Goal: Task Accomplishment & Management: Manage account settings

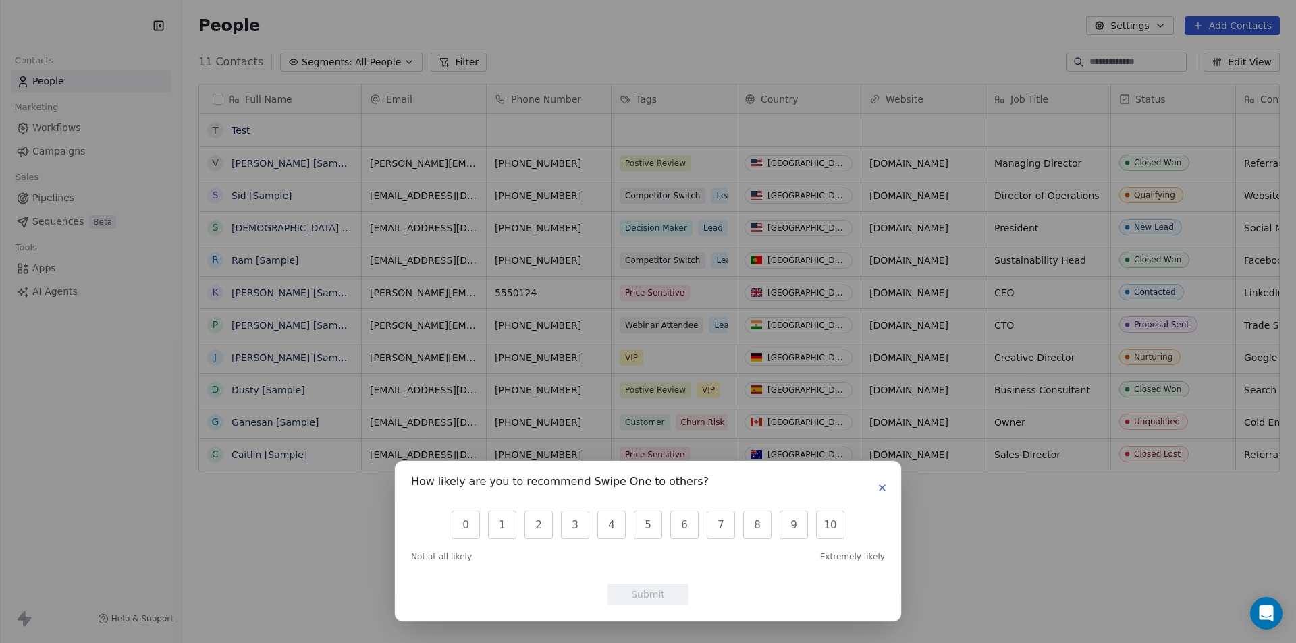
scroll to position [555, 1103]
click at [876, 489] on button "button" at bounding box center [882, 488] width 16 height 16
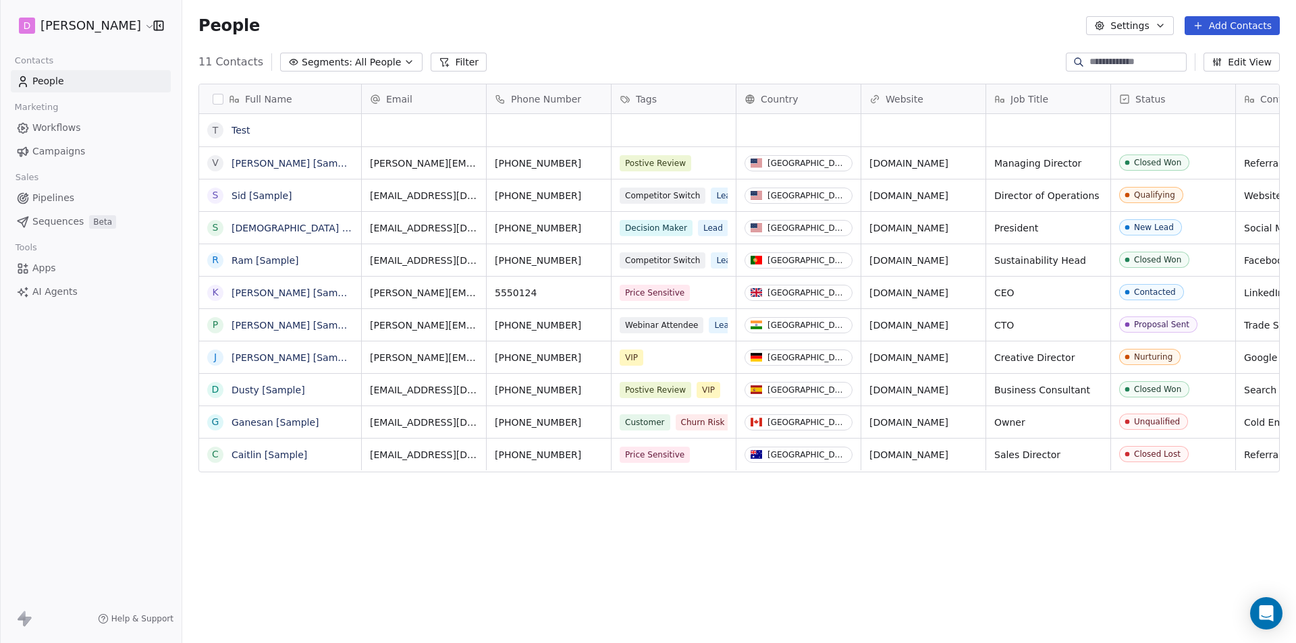
click at [90, 26] on html "D [PERSON_NAME] Contacts People Marketing Workflows Campaigns Sales Pipelines S…" at bounding box center [648, 321] width 1296 height 643
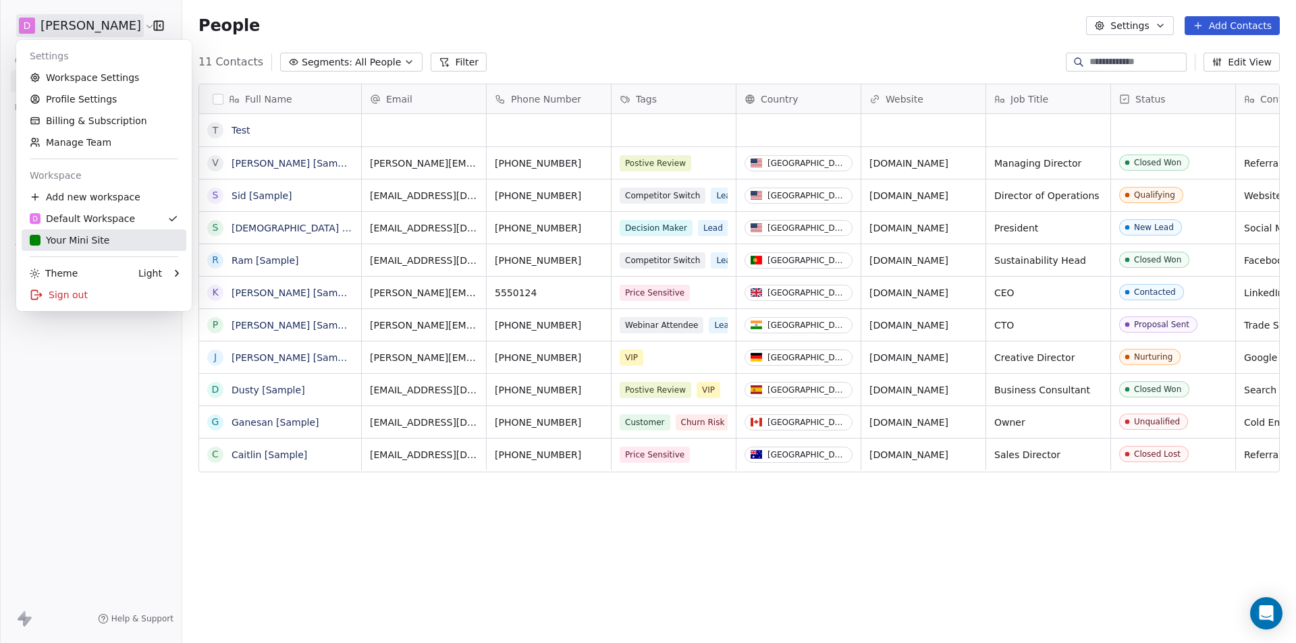
click at [55, 236] on div "Your Mini Site" at bounding box center [70, 240] width 80 height 13
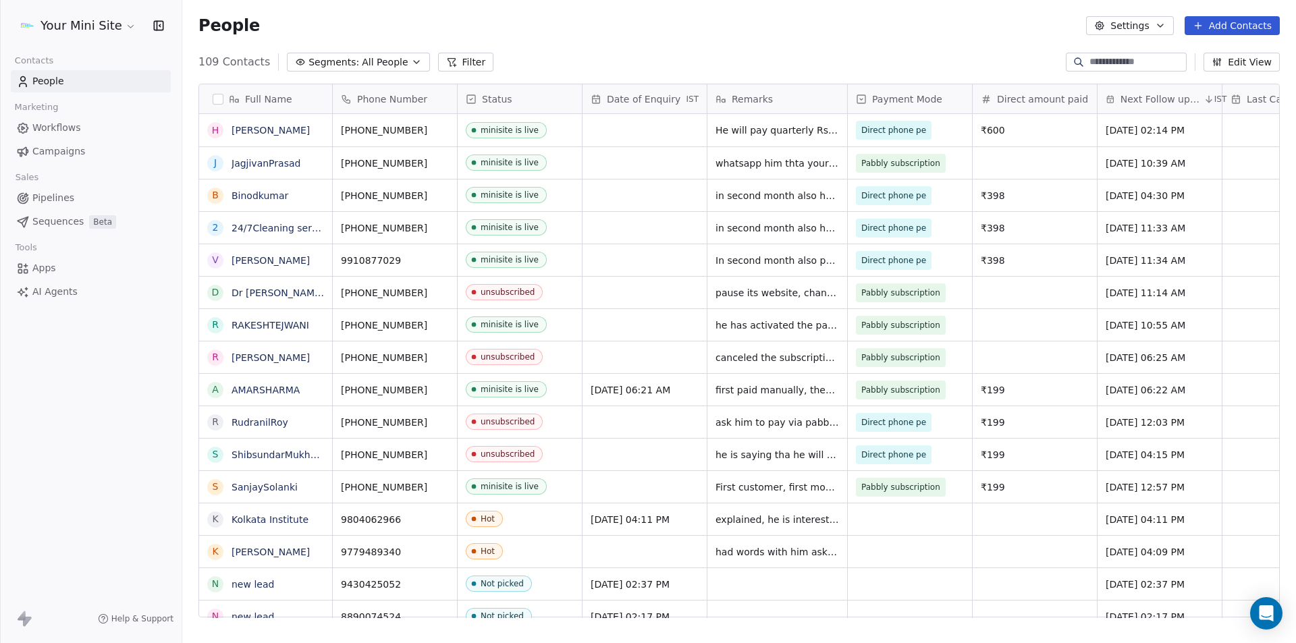
scroll to position [555, 1103]
click at [385, 63] on span "All People" at bounding box center [385, 62] width 46 height 14
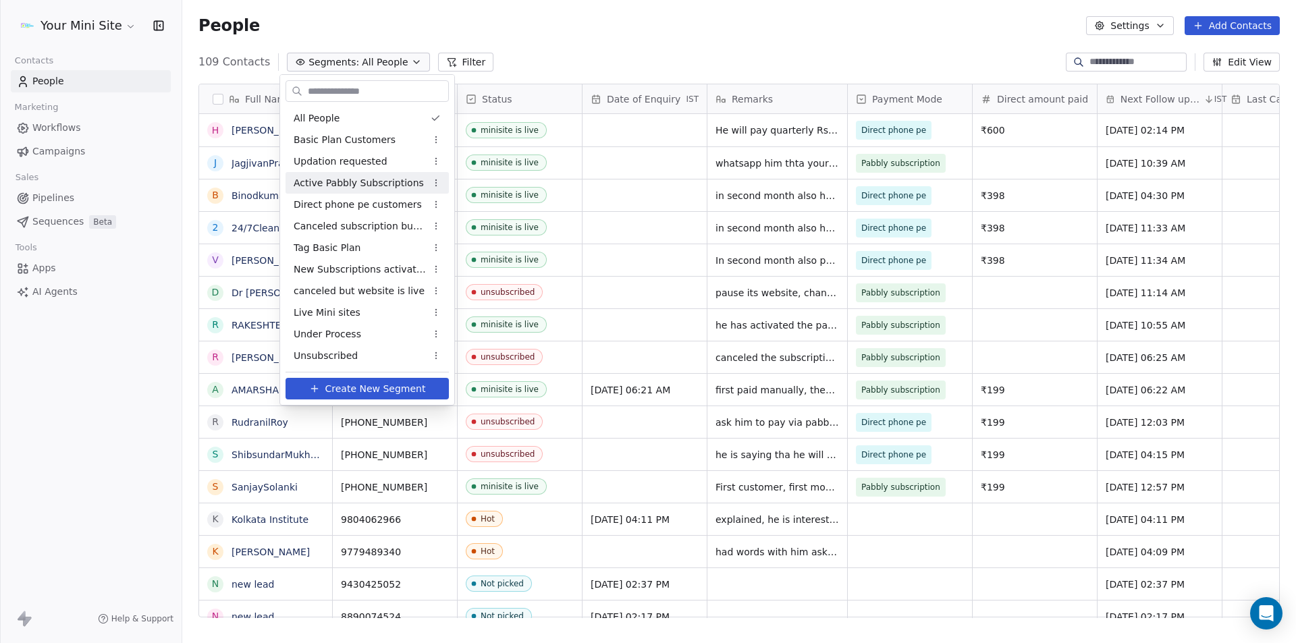
click at [335, 180] on span "Active Pabbly Subscriptions" at bounding box center [359, 183] width 130 height 14
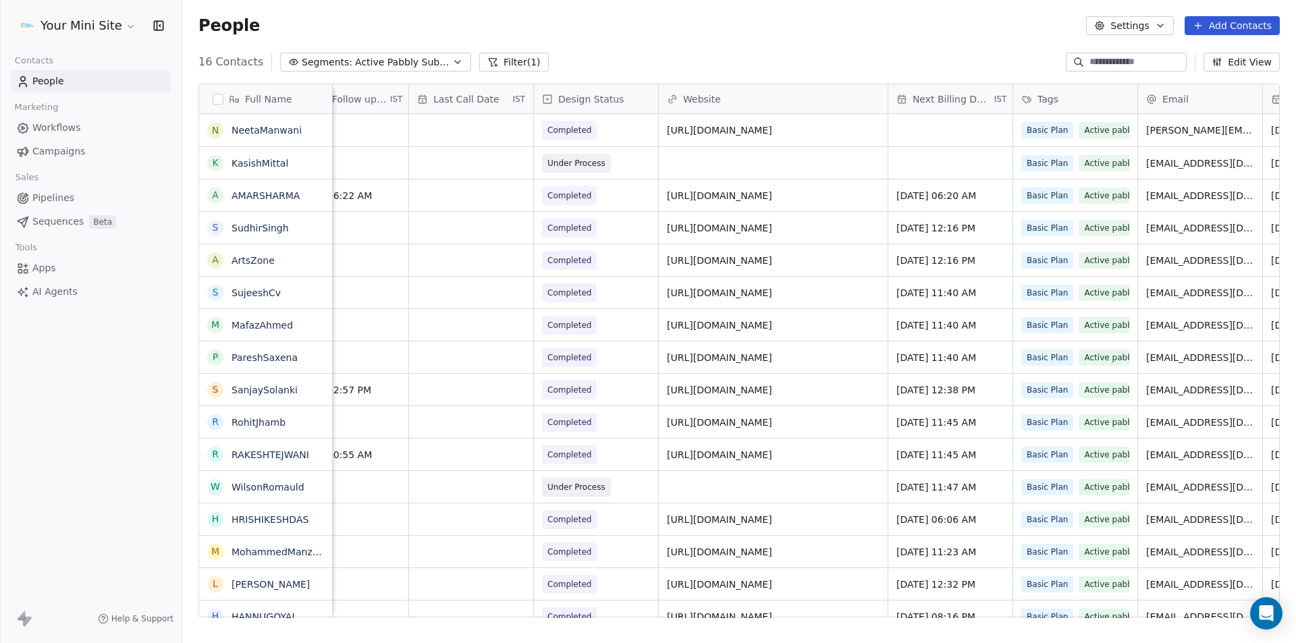
scroll to position [0, 813]
click at [425, 63] on span "Active Pabbly Subscriptions" at bounding box center [402, 62] width 94 height 14
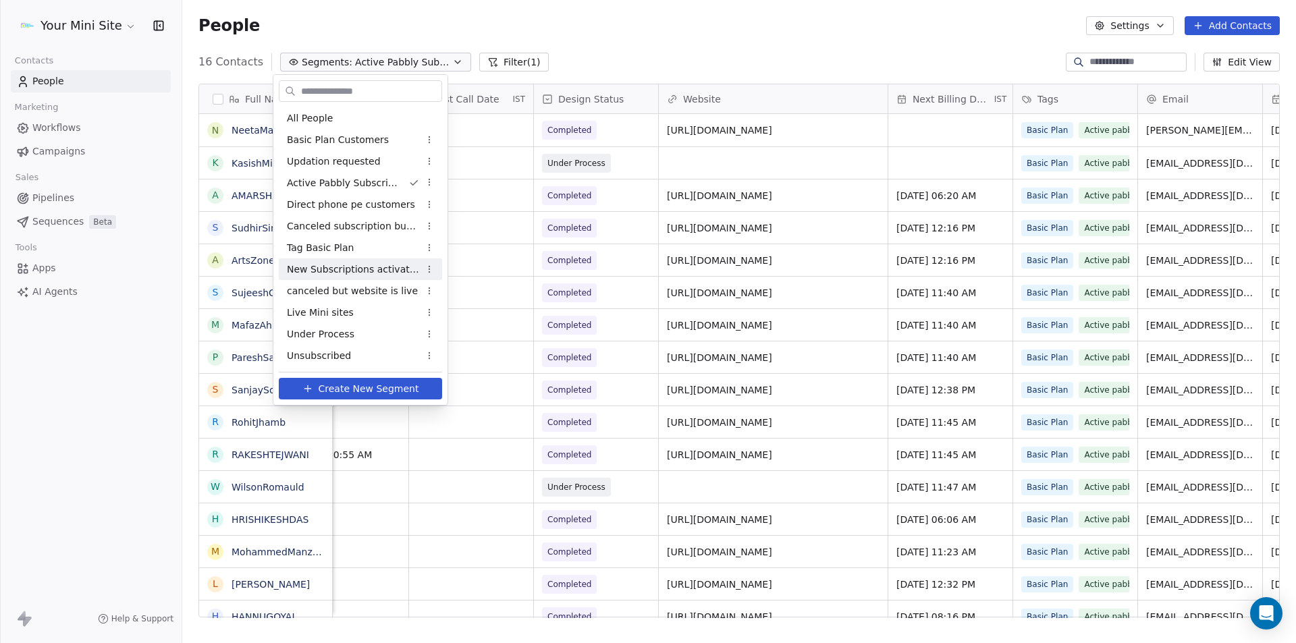
click at [379, 268] on span "New Subscriptions activated" at bounding box center [353, 270] width 132 height 14
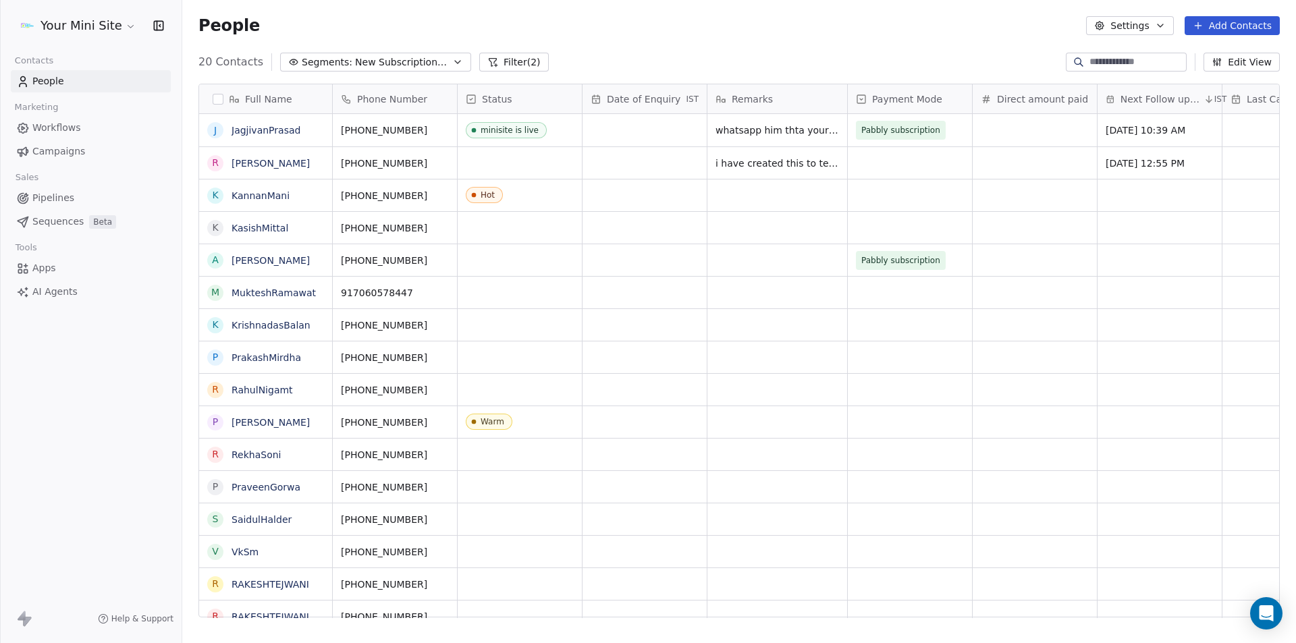
scroll to position [0, 0]
click at [385, 61] on span "New Subscriptions activated" at bounding box center [402, 62] width 94 height 14
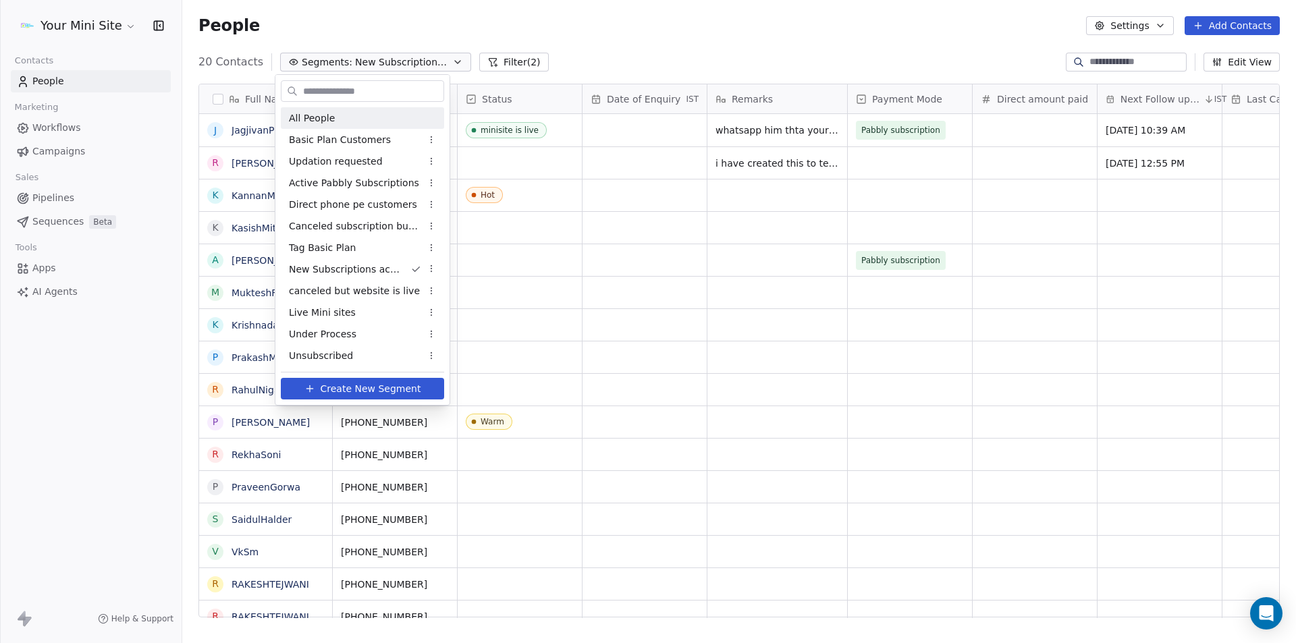
click at [292, 115] on span "All People" at bounding box center [312, 118] width 46 height 14
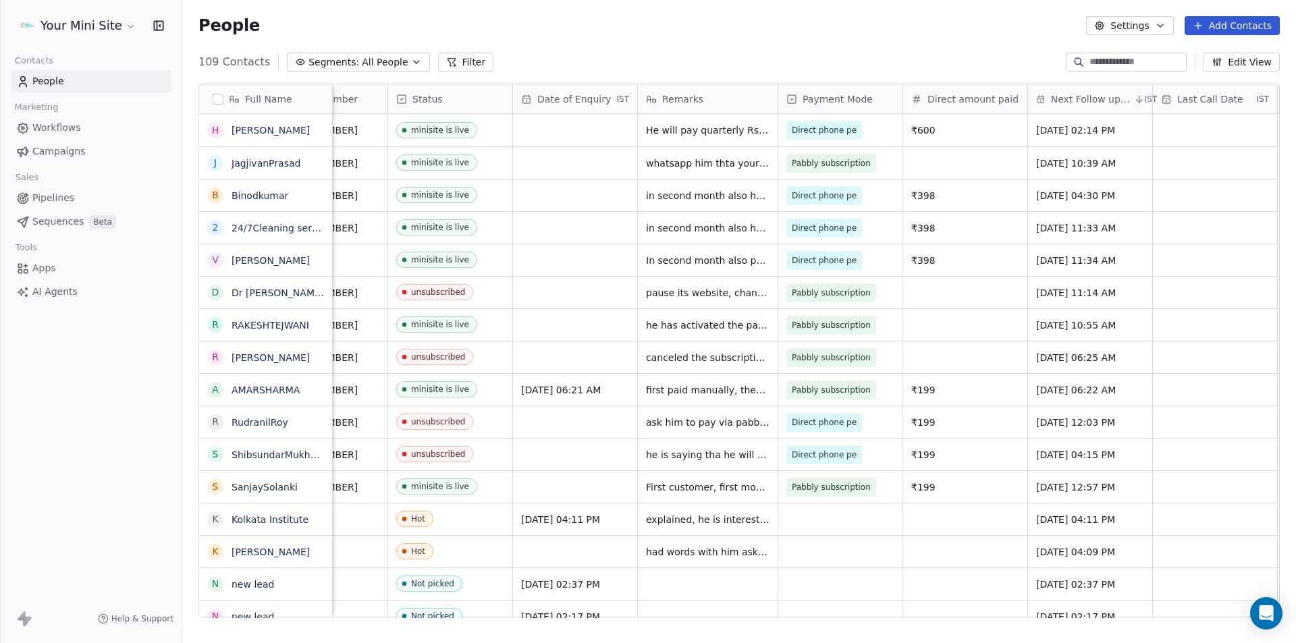
scroll to position [0, 77]
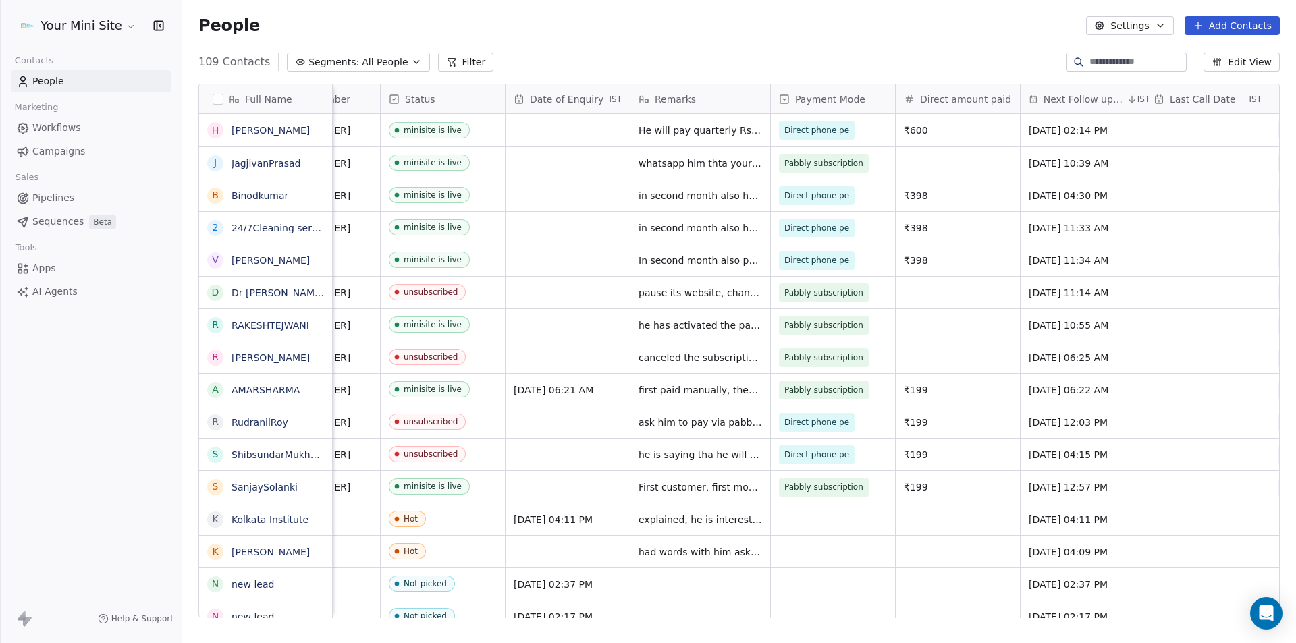
click at [348, 62] on button "Segments: All People" at bounding box center [358, 62] width 142 height 19
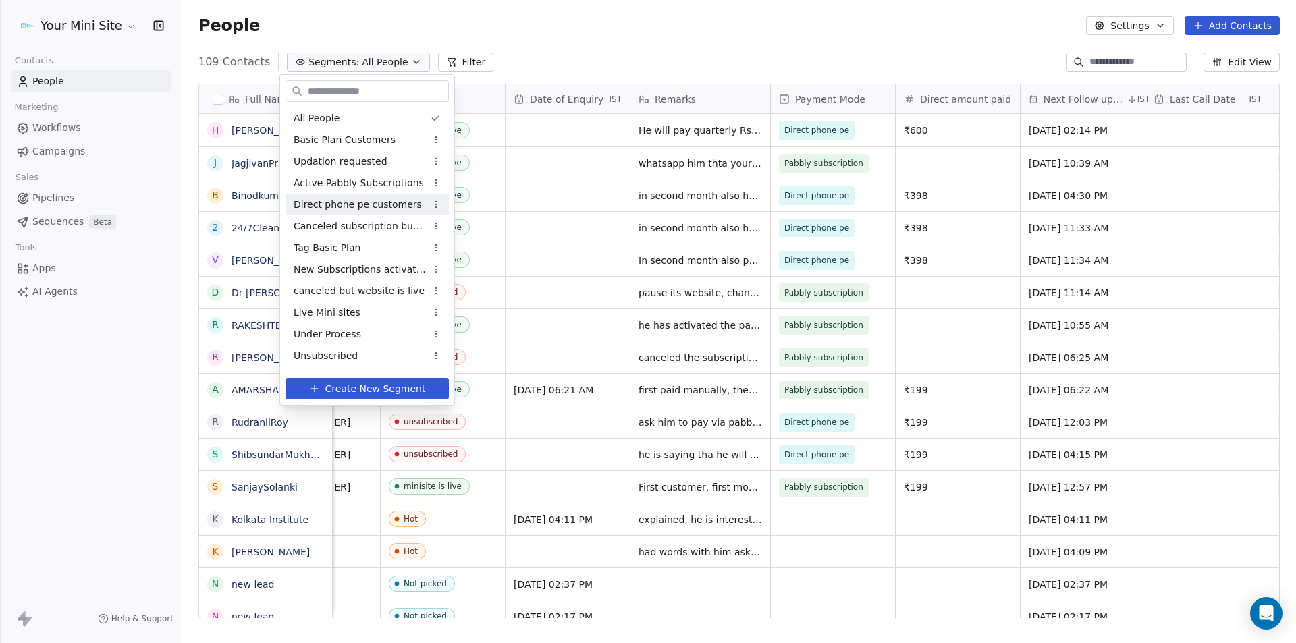
click at [360, 195] on div "Direct phone pe customers" at bounding box center [366, 205] width 163 height 22
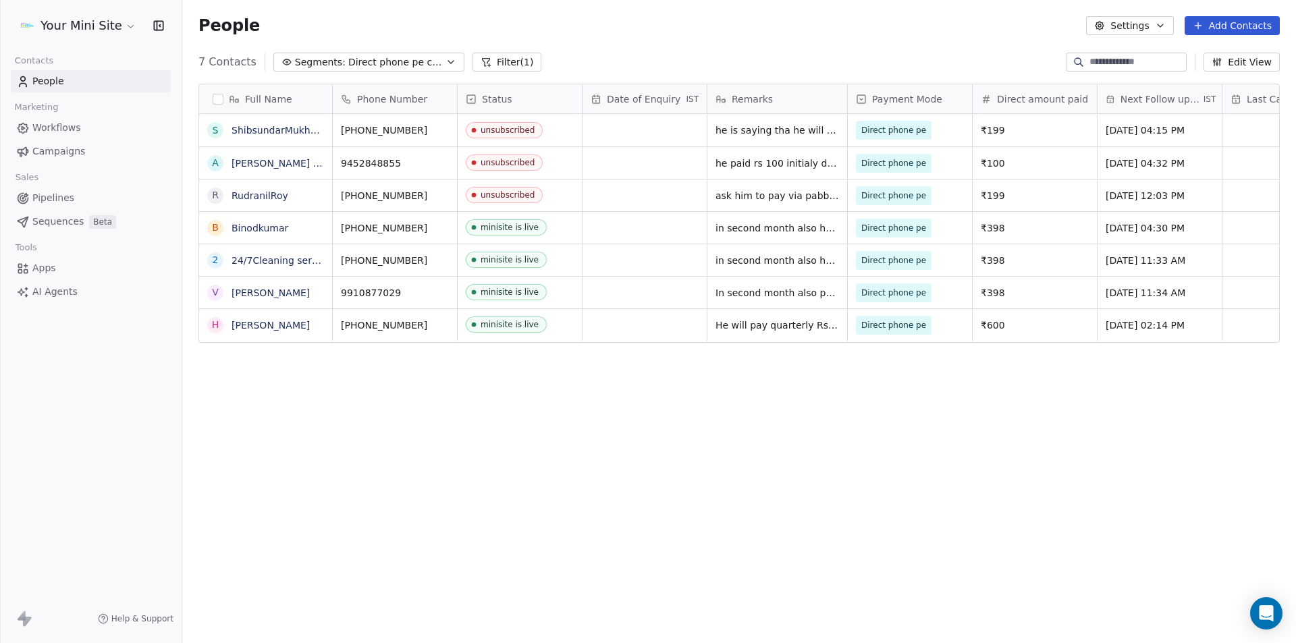
scroll to position [555, 1103]
click at [788, 388] on div "Full Name S ShibsundarMukhopadhyay A [PERSON_NAME] [PERSON_NAME] R RudranilRoy …" at bounding box center [739, 356] width 1114 height 566
click at [809, 447] on div "Full Name S ShibsundarMukhopadhyay A [PERSON_NAME] [PERSON_NAME] R RudranilRoy …" at bounding box center [739, 356] width 1114 height 566
click at [363, 59] on span "Direct phone pe customers" at bounding box center [395, 62] width 94 height 14
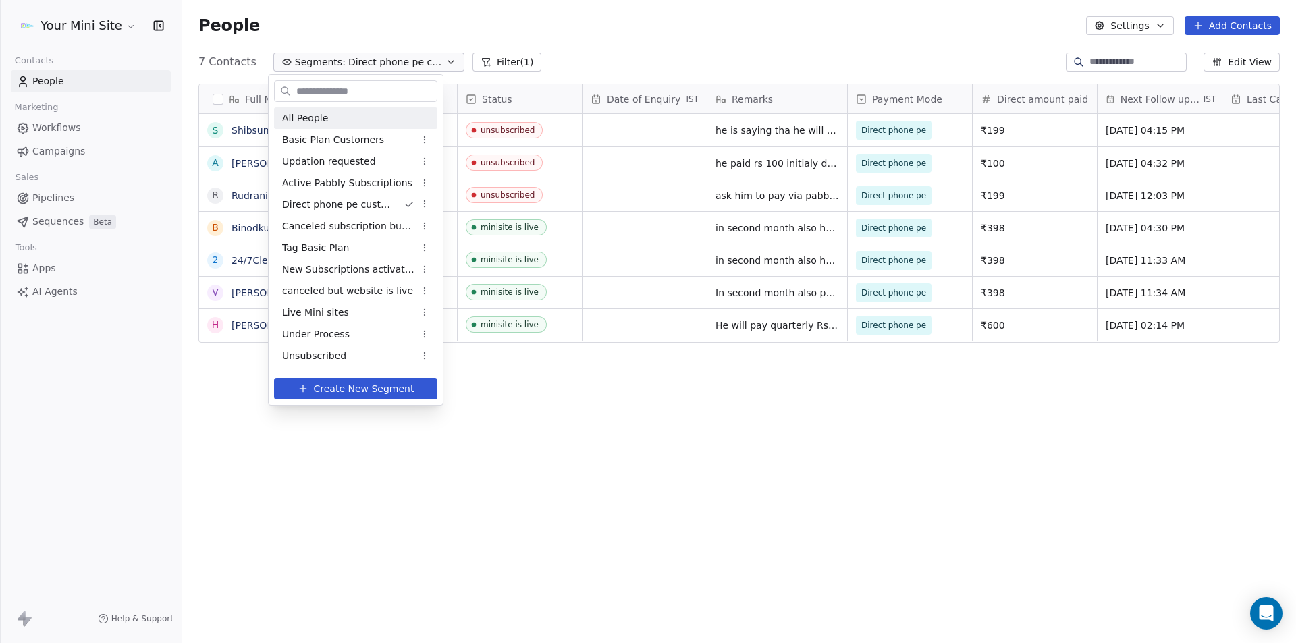
click at [302, 126] on div "All People" at bounding box center [355, 118] width 163 height 22
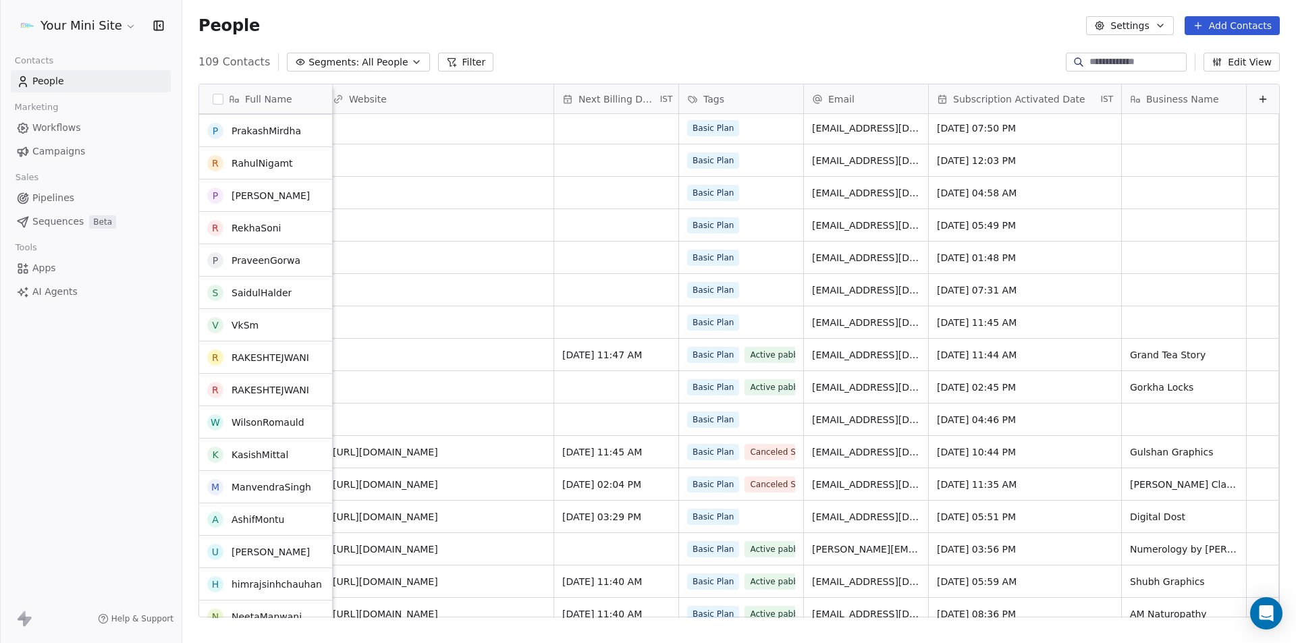
scroll to position [2497, 0]
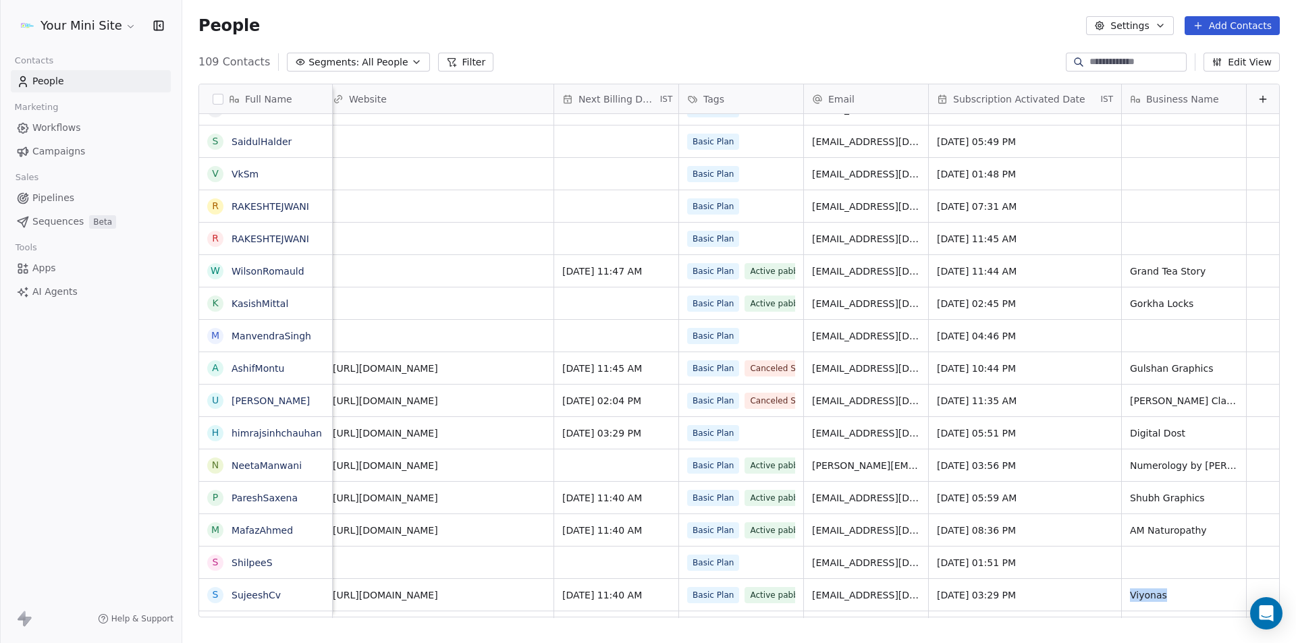
click at [1143, 578] on div "Completed [URL][DOMAIN_NAME] [DATE] 11:40 AM Basic Plan Active pabbly subsripti…" at bounding box center [232, 594] width 2094 height 32
click at [1141, 565] on div "grid" at bounding box center [1184, 563] width 124 height 32
type textarea "*******"
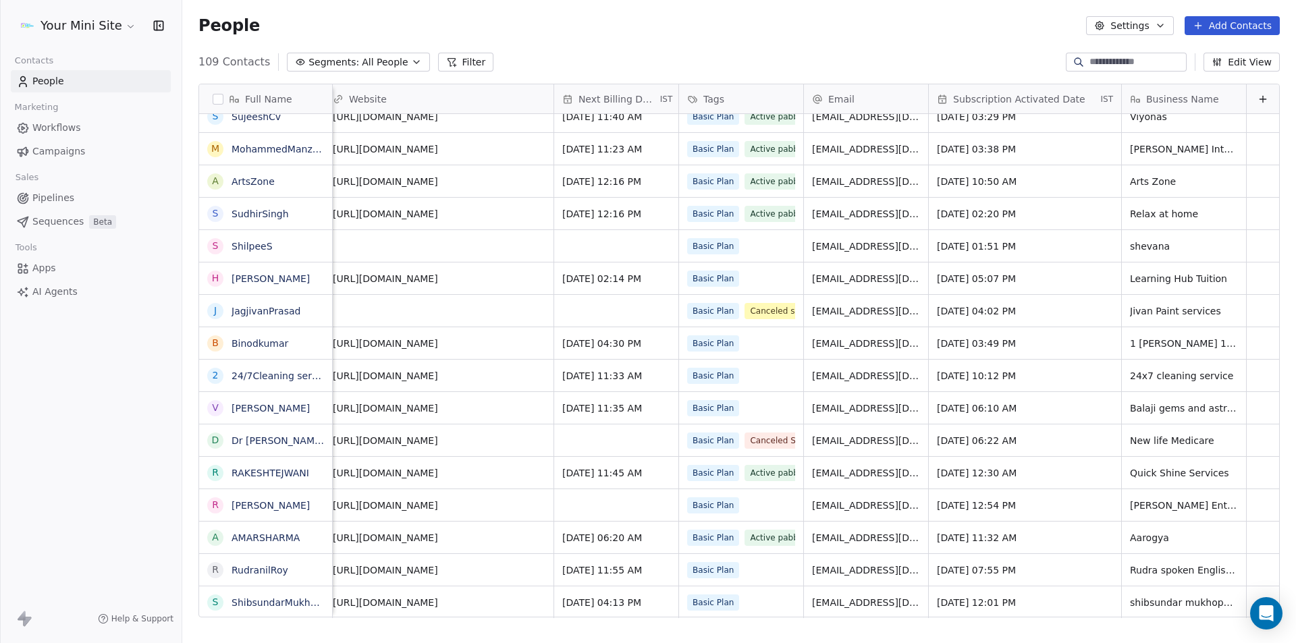
scroll to position [10, 1157]
click at [751, 238] on div "Basic Plan" at bounding box center [729, 246] width 82 height 16
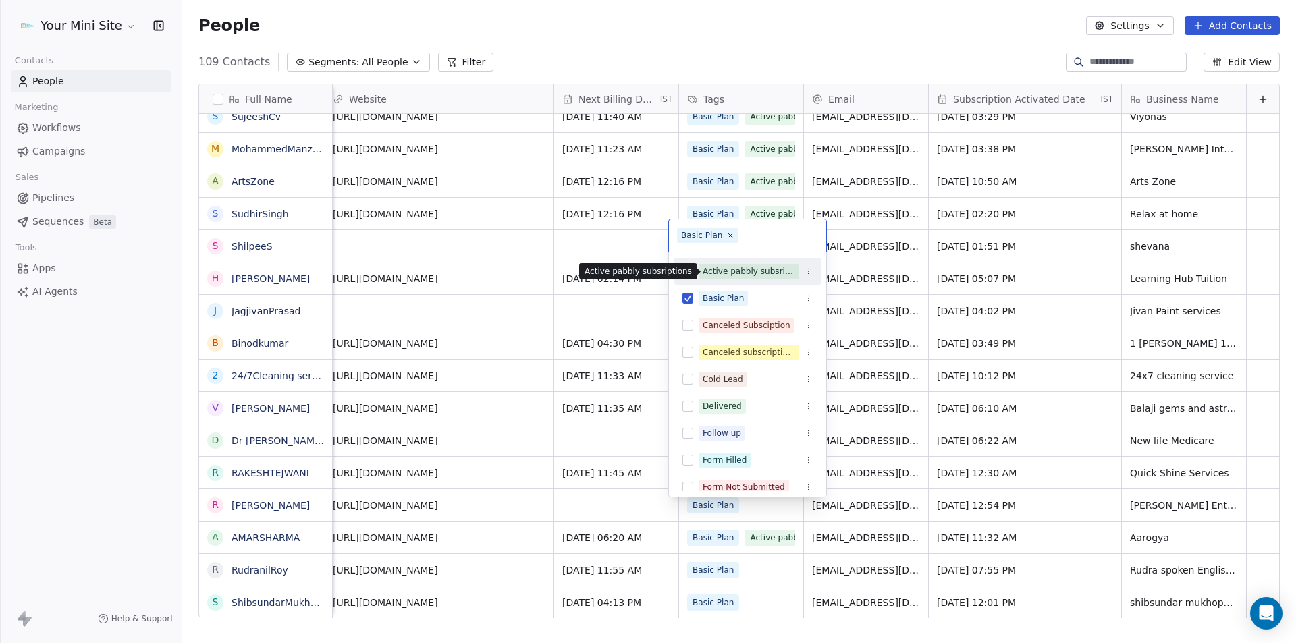
click at [757, 273] on div "Active pabbly subsriptions" at bounding box center [749, 271] width 92 height 12
click at [394, 236] on html "Your Mini Site Contacts People Marketing Workflows Campaigns Sales Pipelines Se…" at bounding box center [648, 321] width 1296 height 643
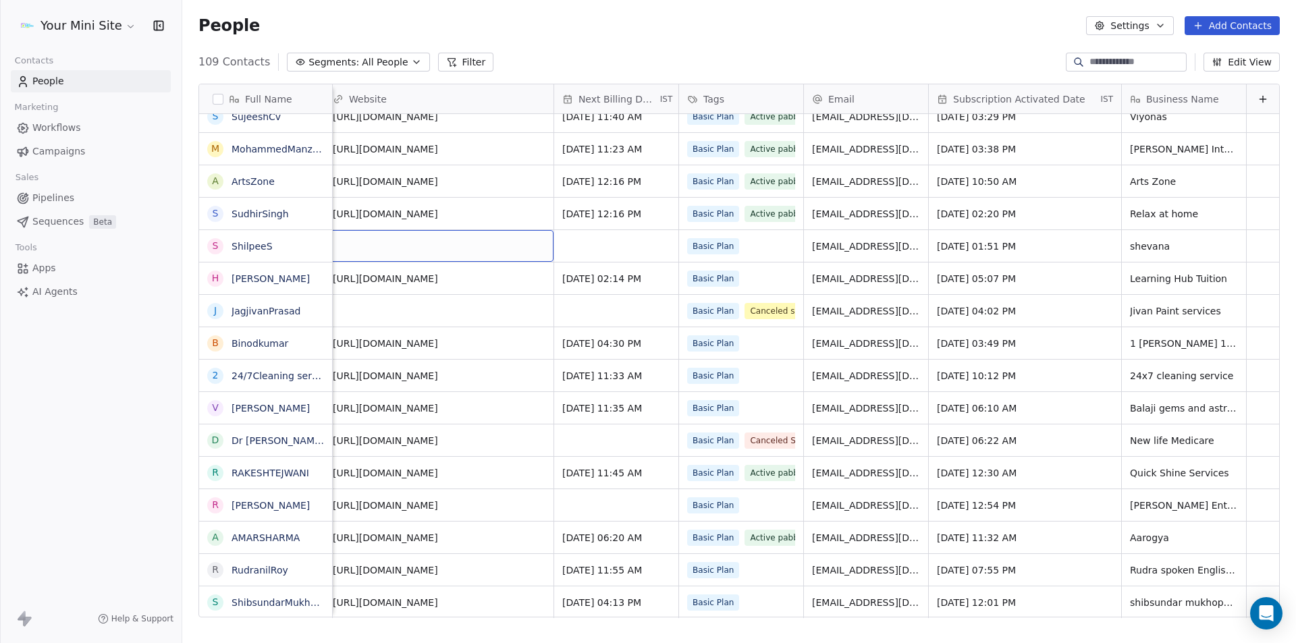
scroll to position [10, 1139]
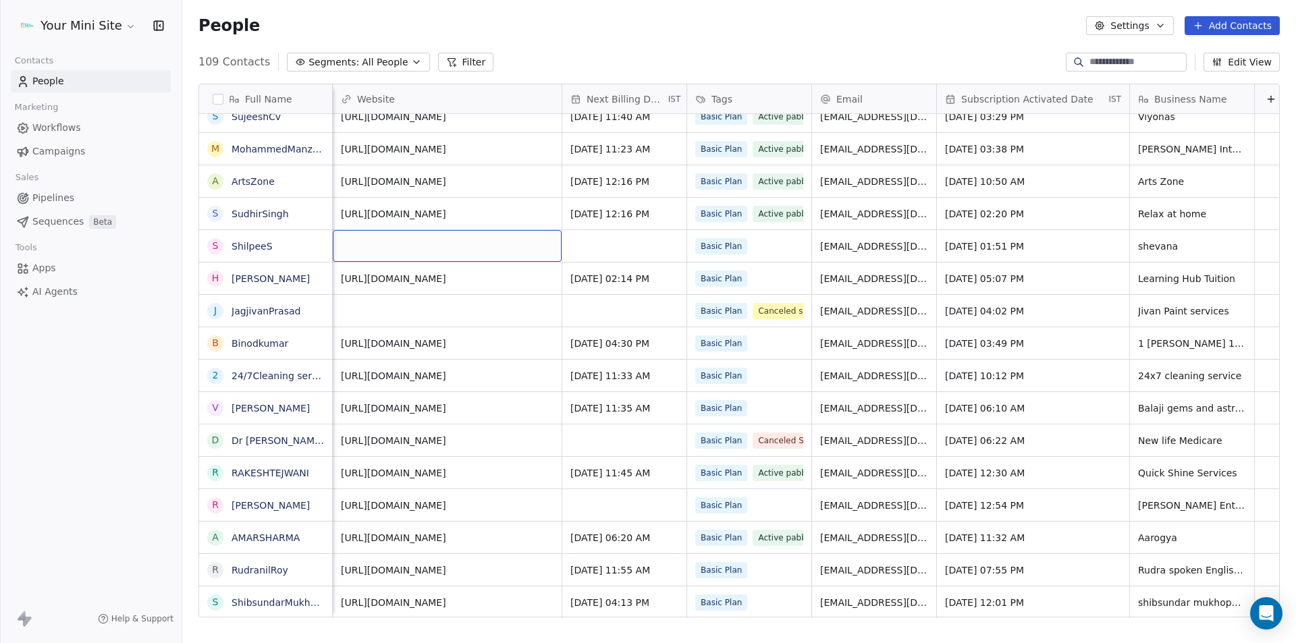
click at [371, 242] on div "grid" at bounding box center [447, 246] width 229 height 32
type input "**********"
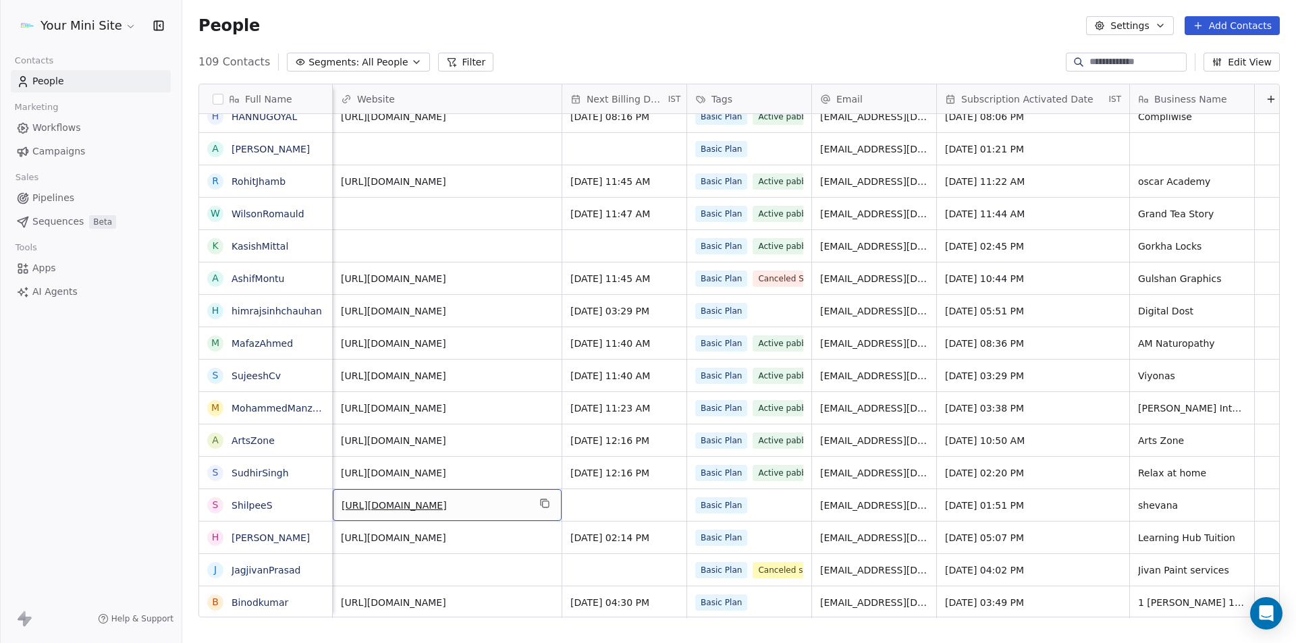
scroll to position [10, 1014]
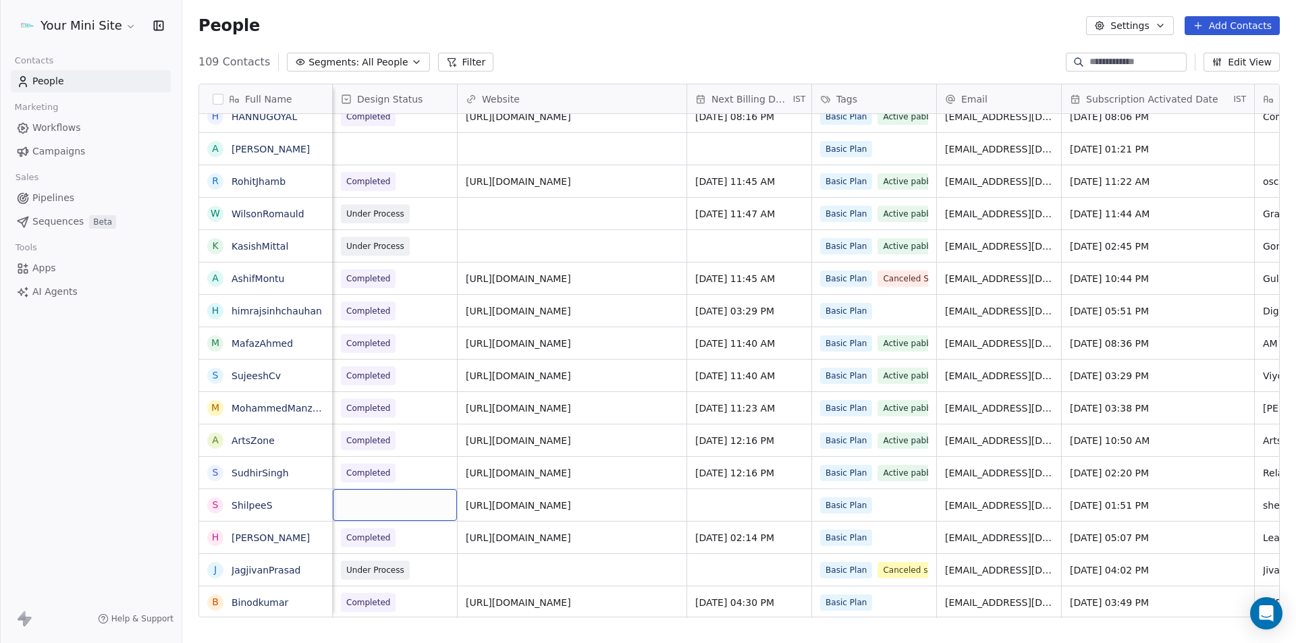
click at [356, 496] on div "grid" at bounding box center [395, 505] width 124 height 32
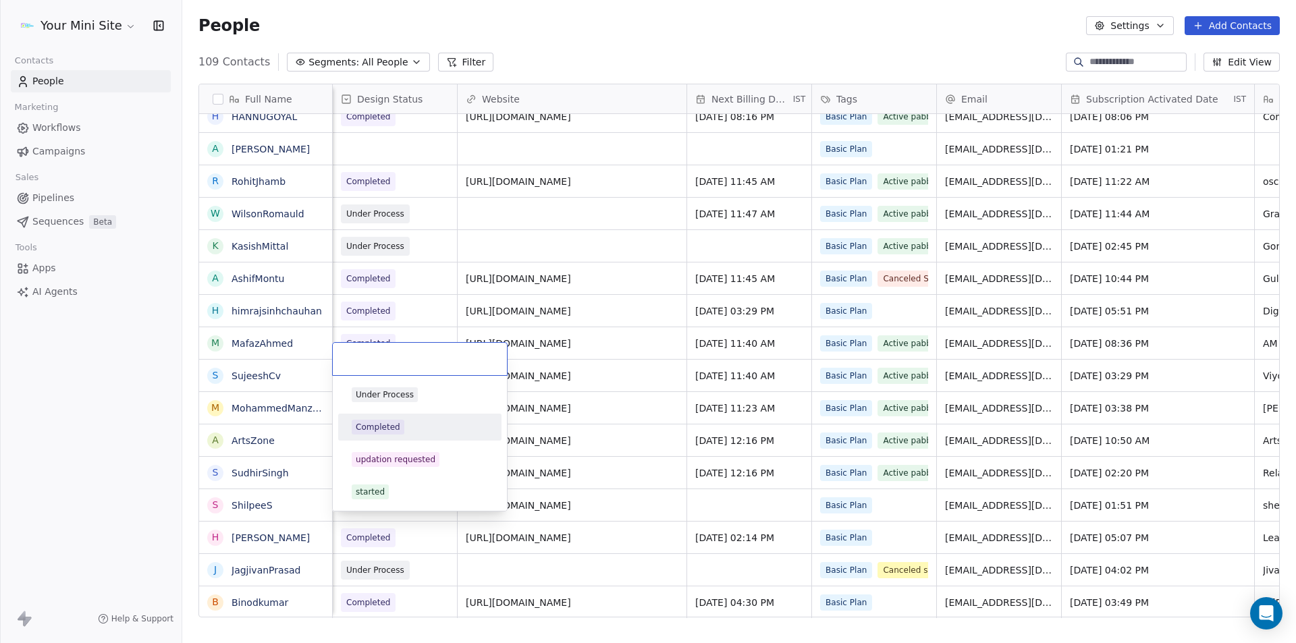
click at [374, 430] on div "Completed" at bounding box center [378, 427] width 45 height 12
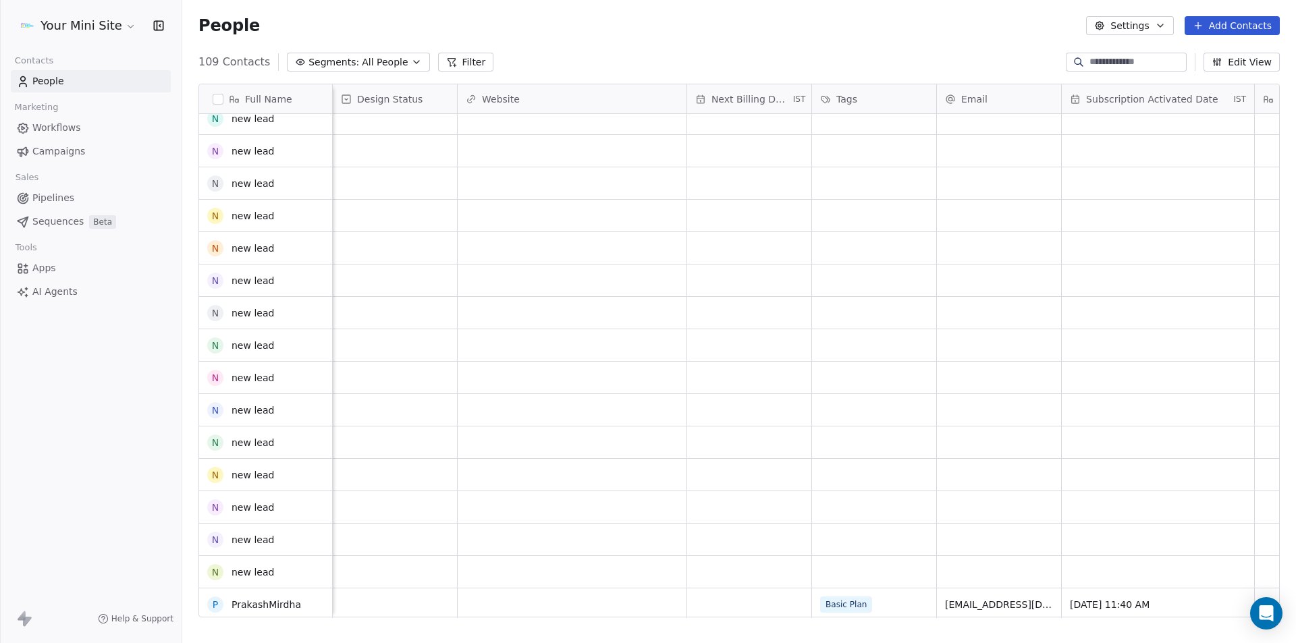
scroll to position [2757, 0]
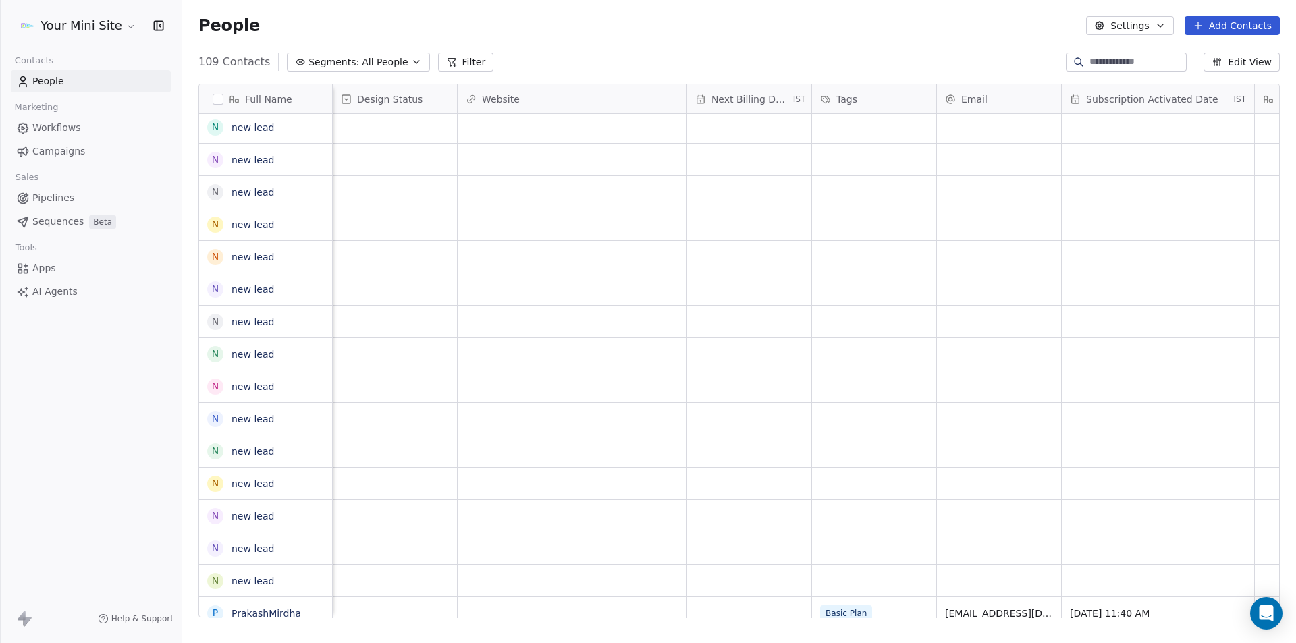
click at [327, 54] on button "Segments: All People" at bounding box center [358, 62] width 142 height 19
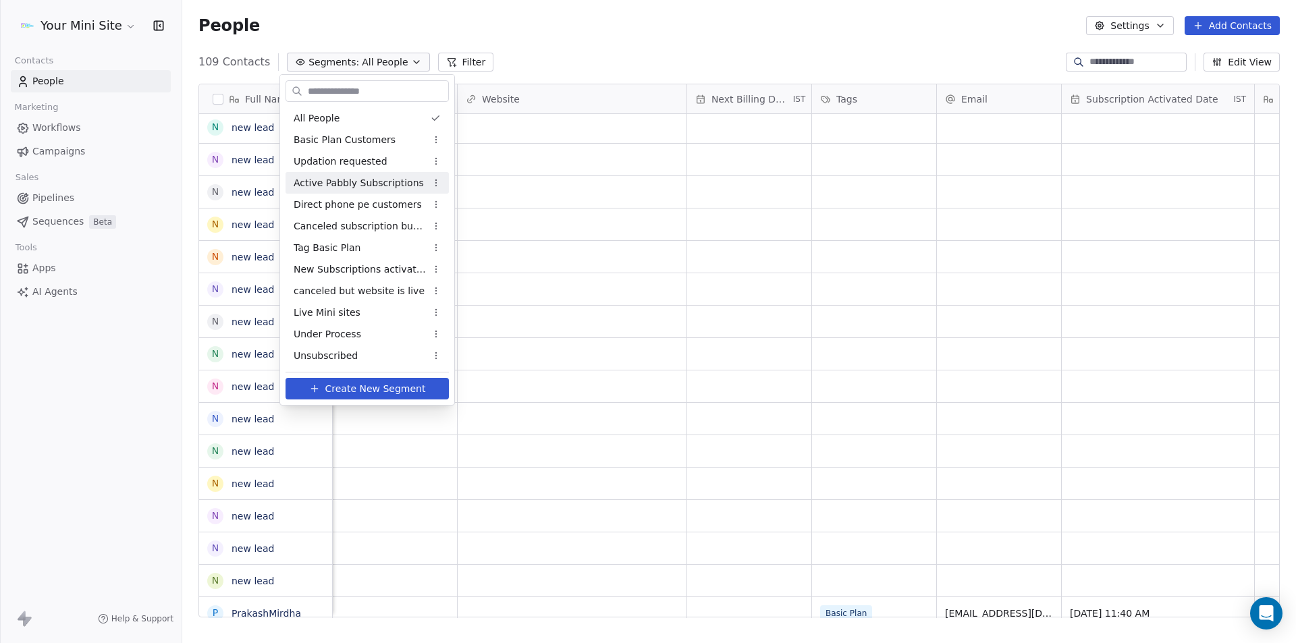
click at [334, 180] on span "Active Pabbly Subscriptions" at bounding box center [359, 183] width 130 height 14
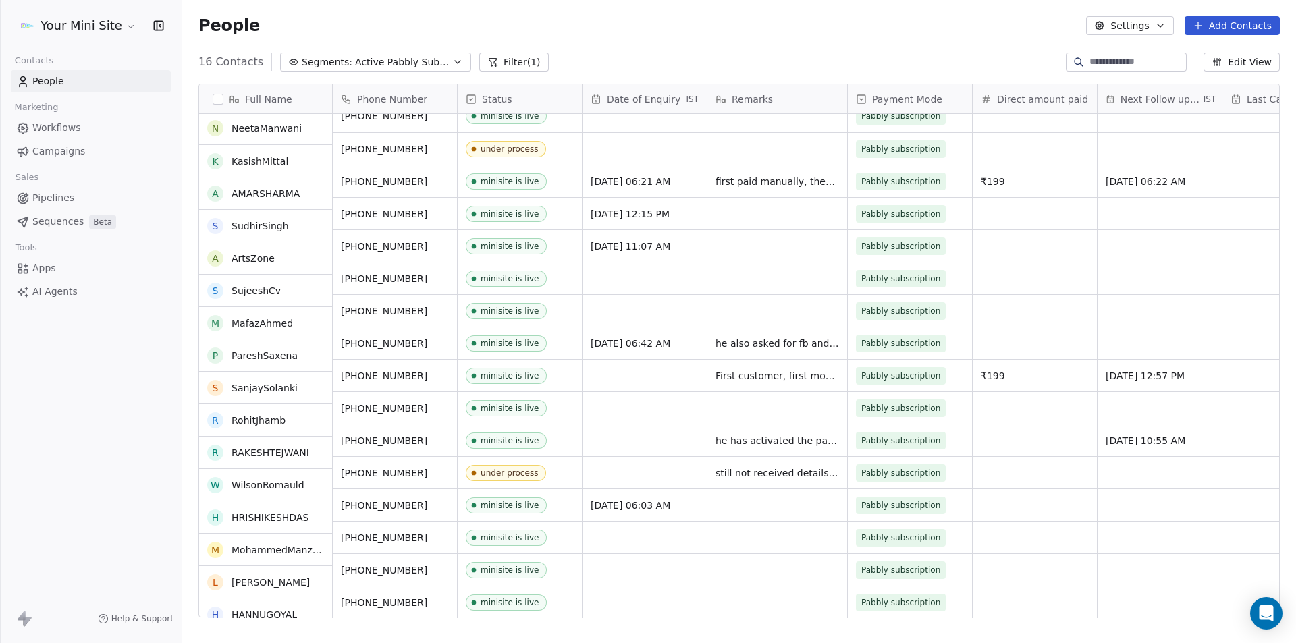
scroll to position [0, 0]
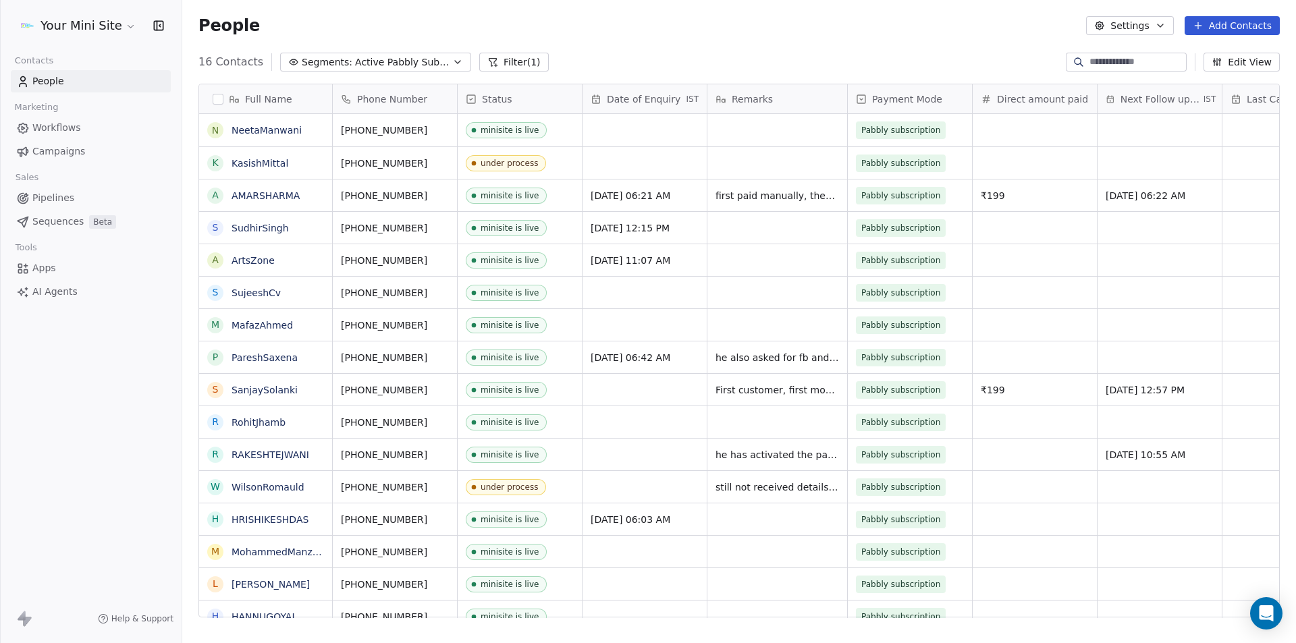
click at [327, 57] on span "Segments:" at bounding box center [327, 62] width 51 height 14
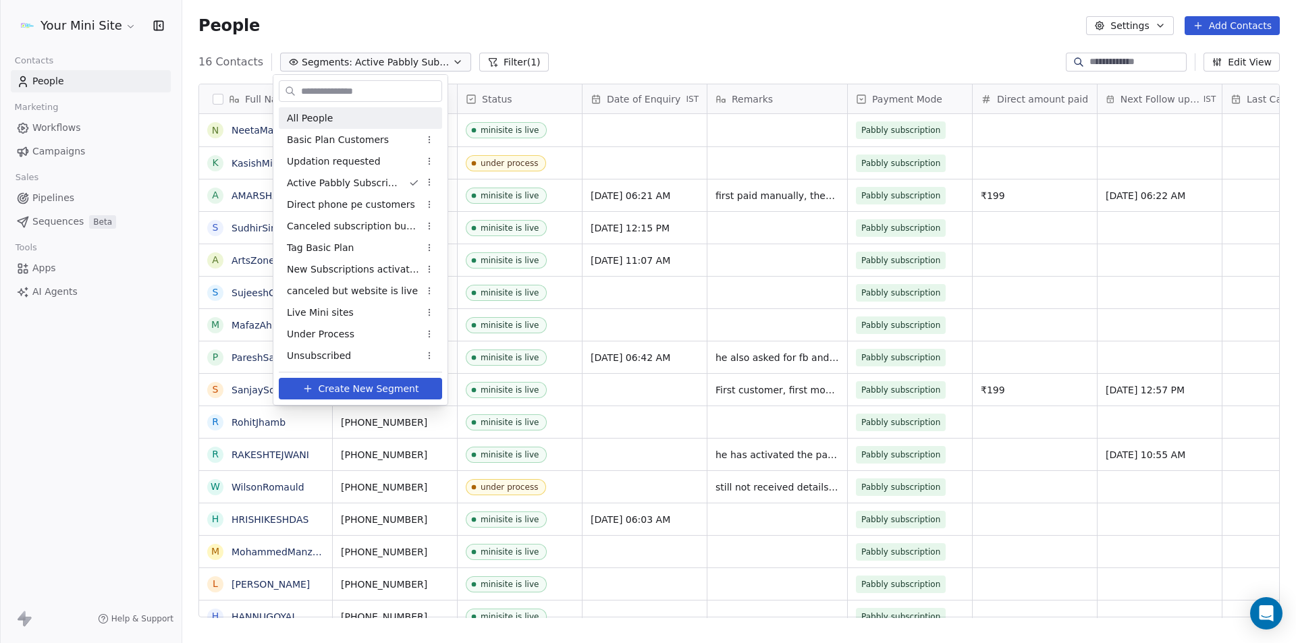
click at [296, 117] on span "All People" at bounding box center [310, 118] width 46 height 14
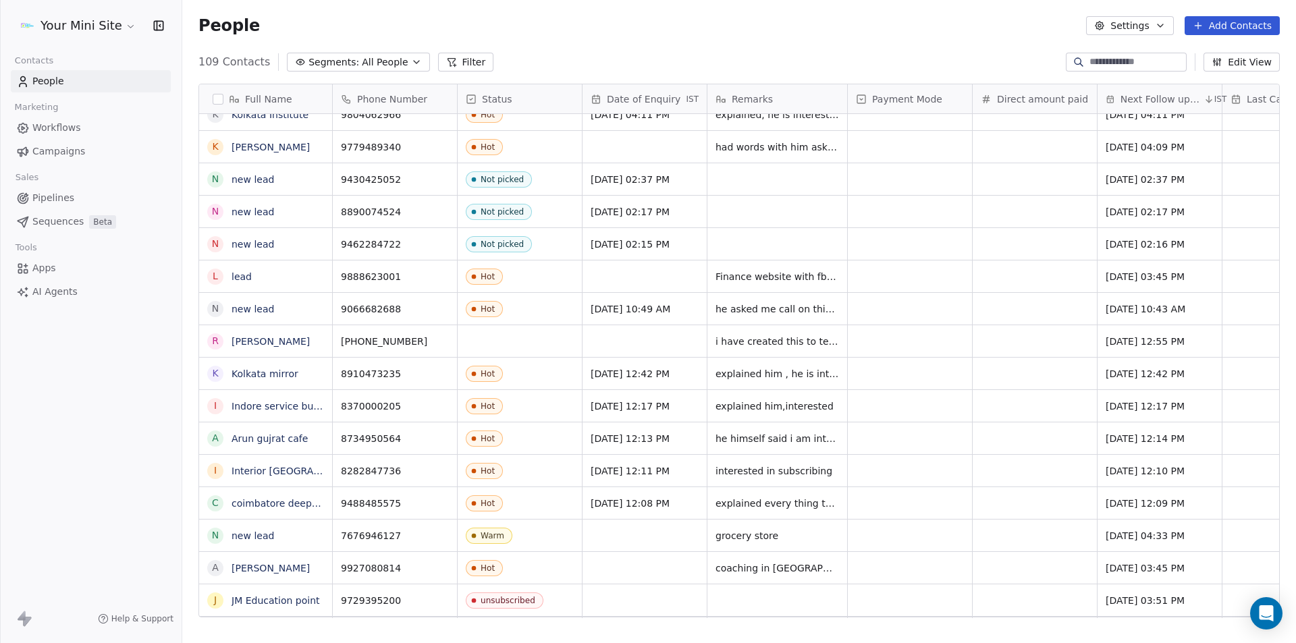
scroll to position [472, 0]
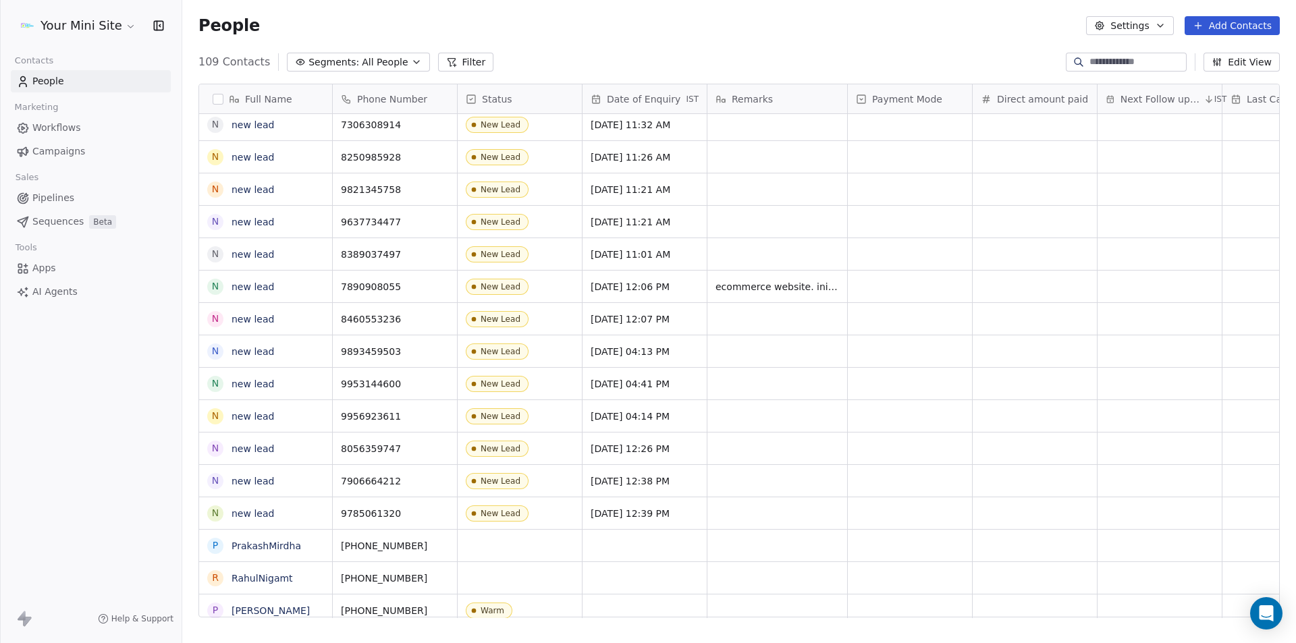
click at [379, 66] on span "All People" at bounding box center [385, 62] width 46 height 14
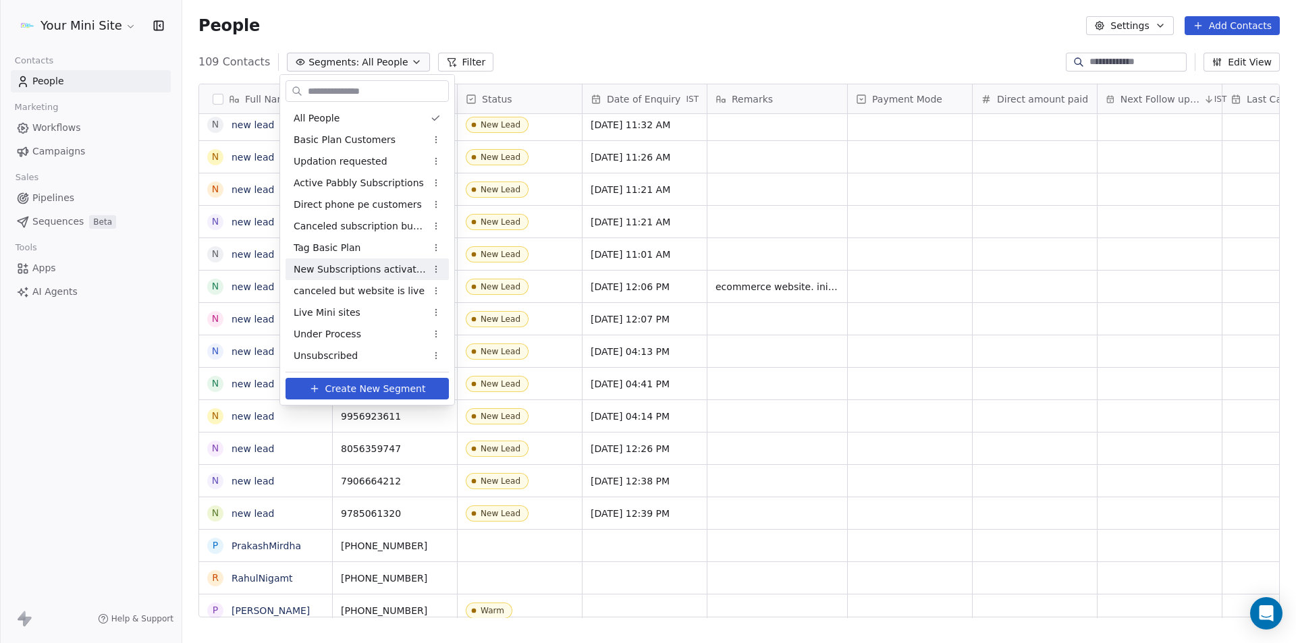
click at [337, 267] on span "New Subscriptions activated" at bounding box center [360, 270] width 132 height 14
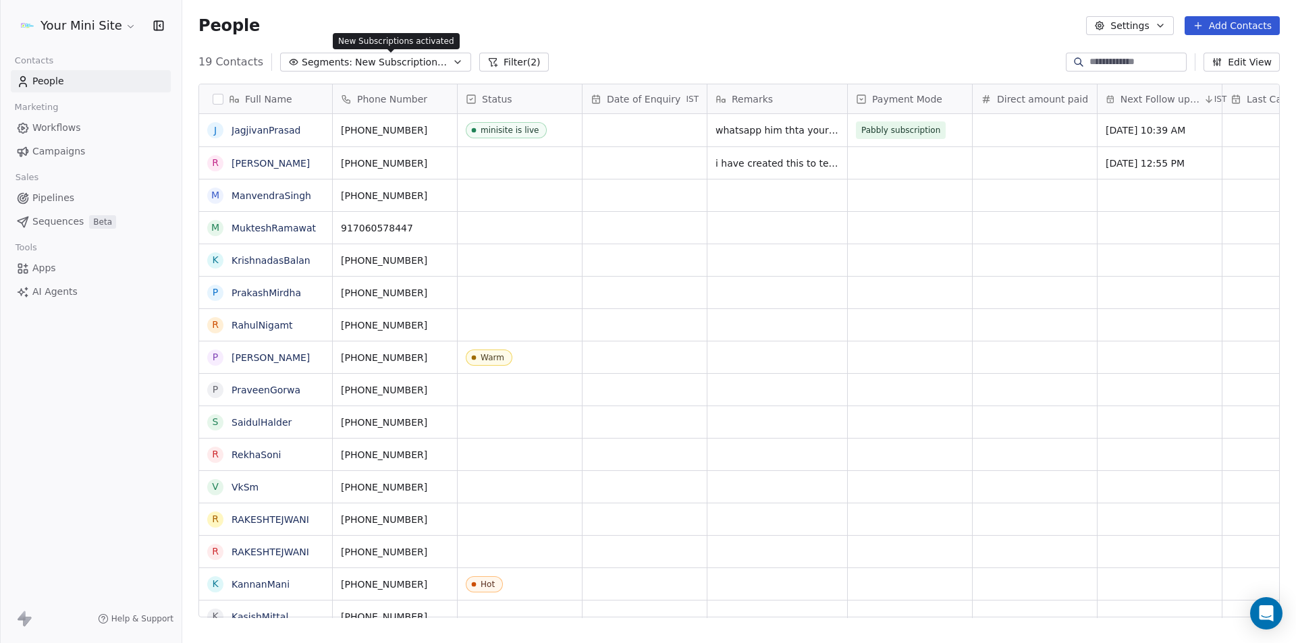
click at [432, 59] on span "New Subscriptions activated" at bounding box center [402, 62] width 94 height 14
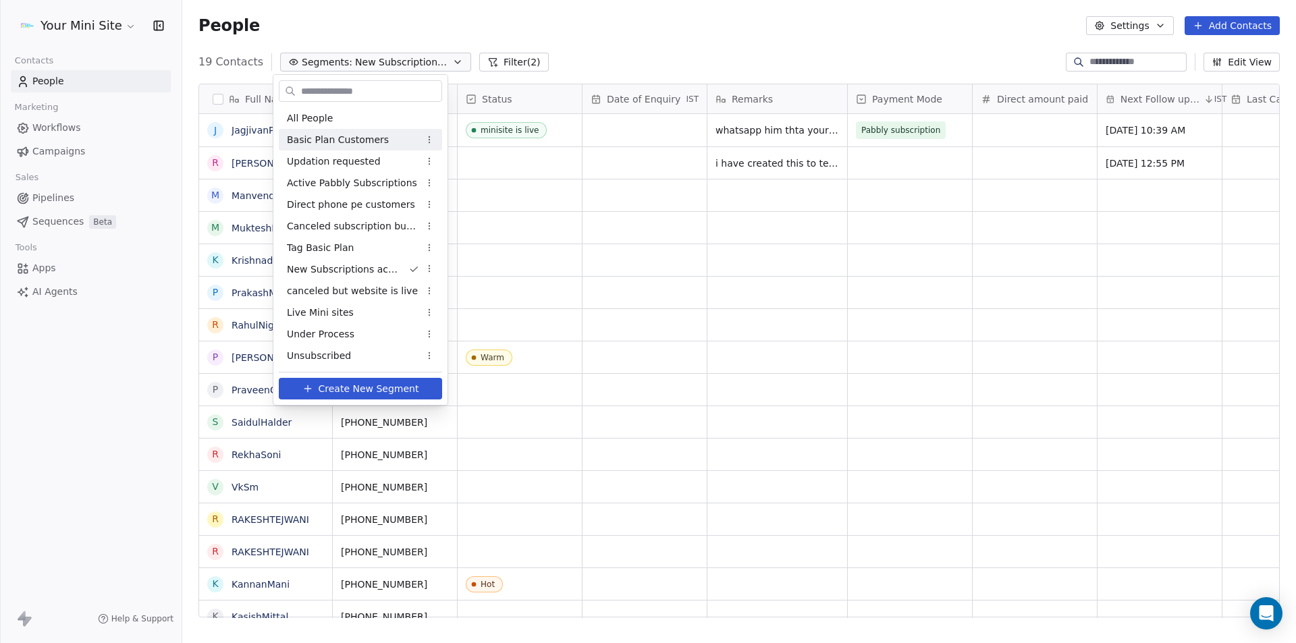
click at [320, 132] on div "Basic Plan Customers" at bounding box center [360, 140] width 163 height 22
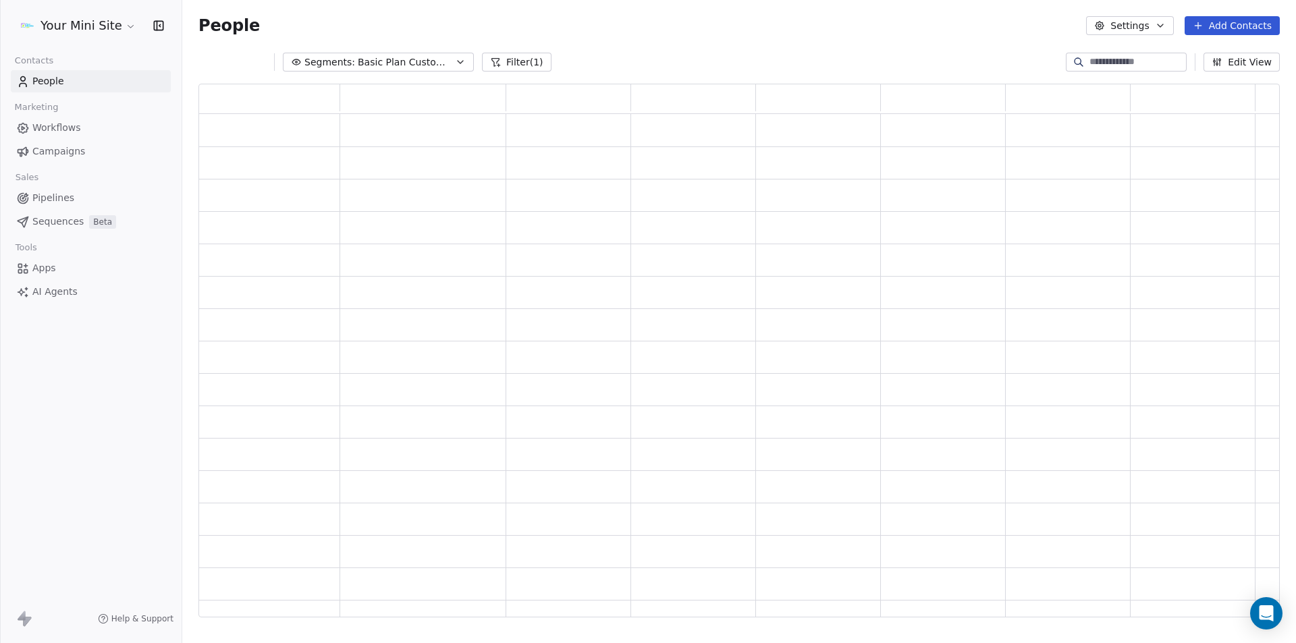
click at [364, 63] on span "Basic Plan Customers" at bounding box center [405, 62] width 94 height 14
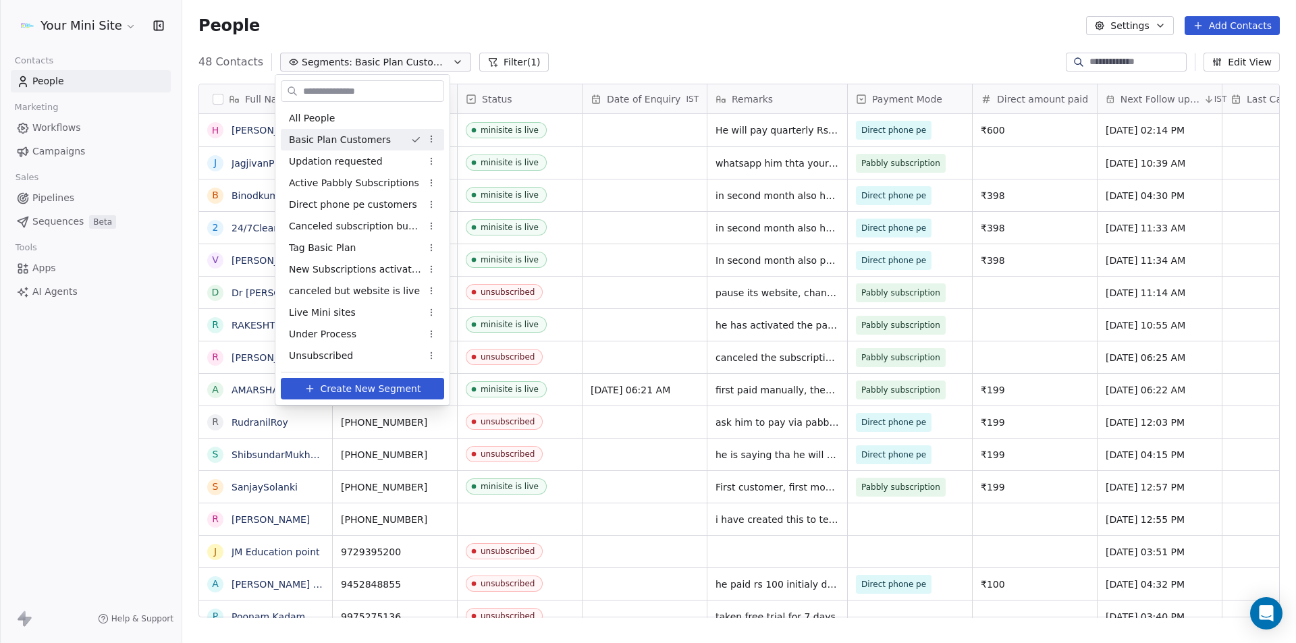
click at [665, 28] on html "Your Mini Site Contacts People Marketing Workflows Campaigns Sales Pipelines Se…" at bounding box center [648, 321] width 1296 height 643
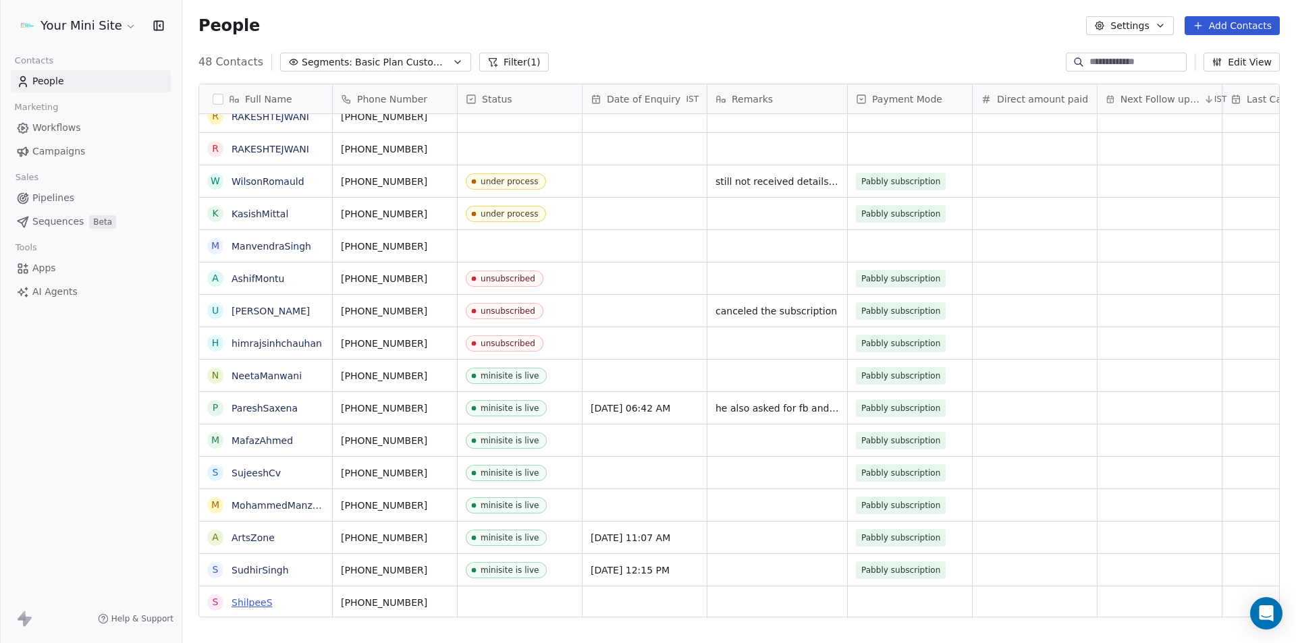
click at [253, 600] on link "ShilpeeS" at bounding box center [251, 602] width 41 height 11
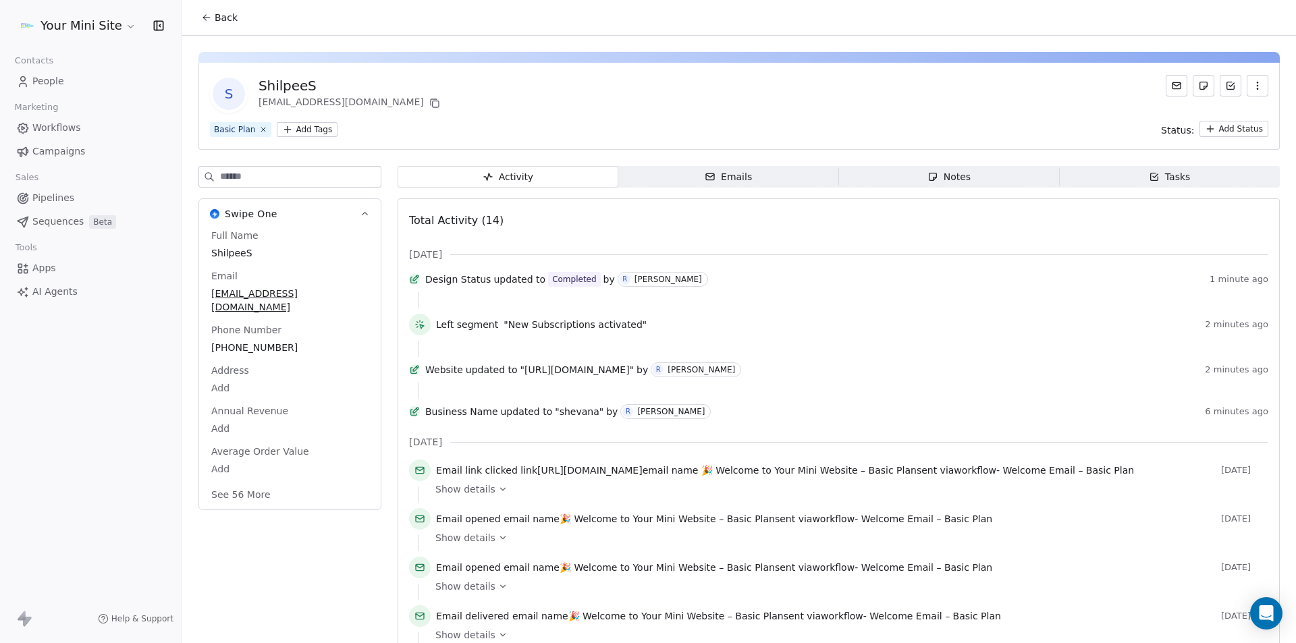
click at [1245, 130] on html "Your Mini Site Contacts People Marketing Workflows Campaigns Sales Pipelines Se…" at bounding box center [648, 321] width 1296 height 643
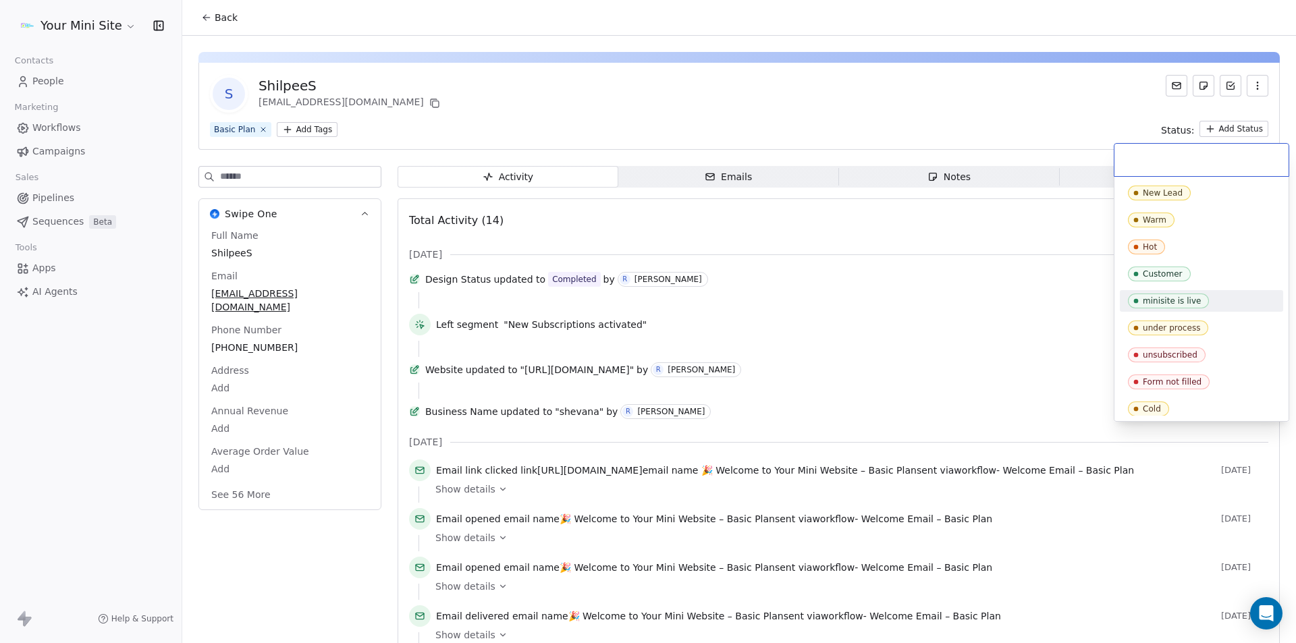
click at [1168, 303] on div "minisite is live" at bounding box center [1172, 300] width 58 height 9
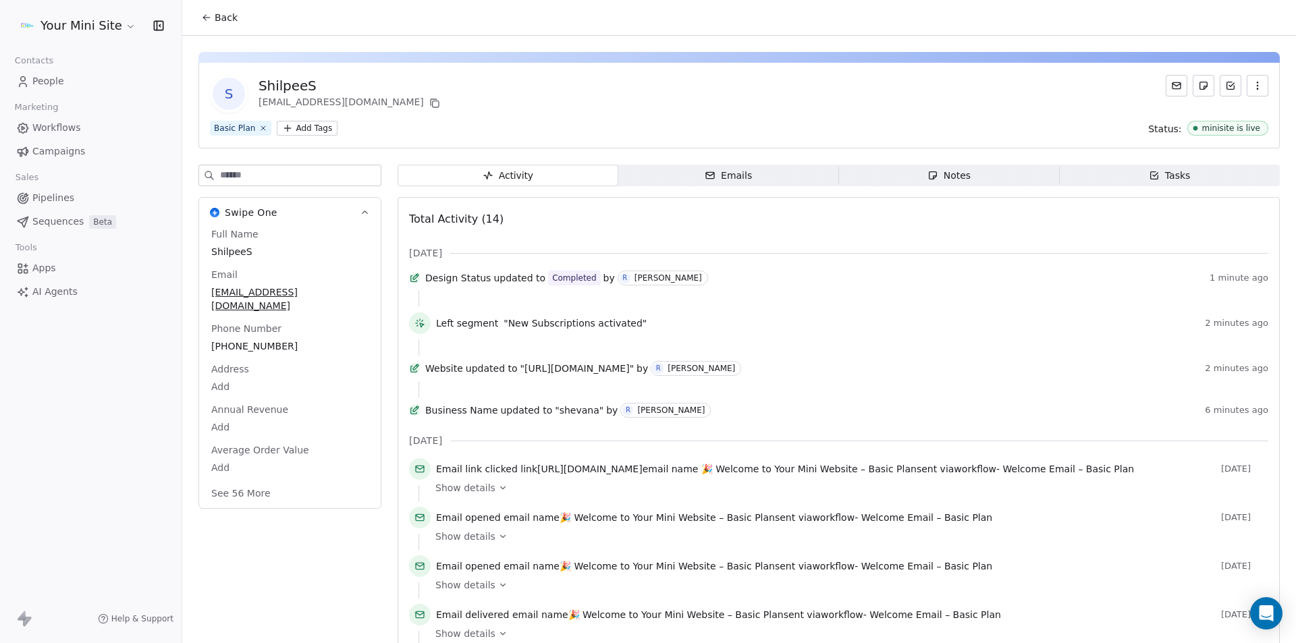
click at [296, 123] on html "Your Mini Site Contacts People Marketing Workflows Campaigns Sales Pipelines Se…" at bounding box center [648, 321] width 1296 height 643
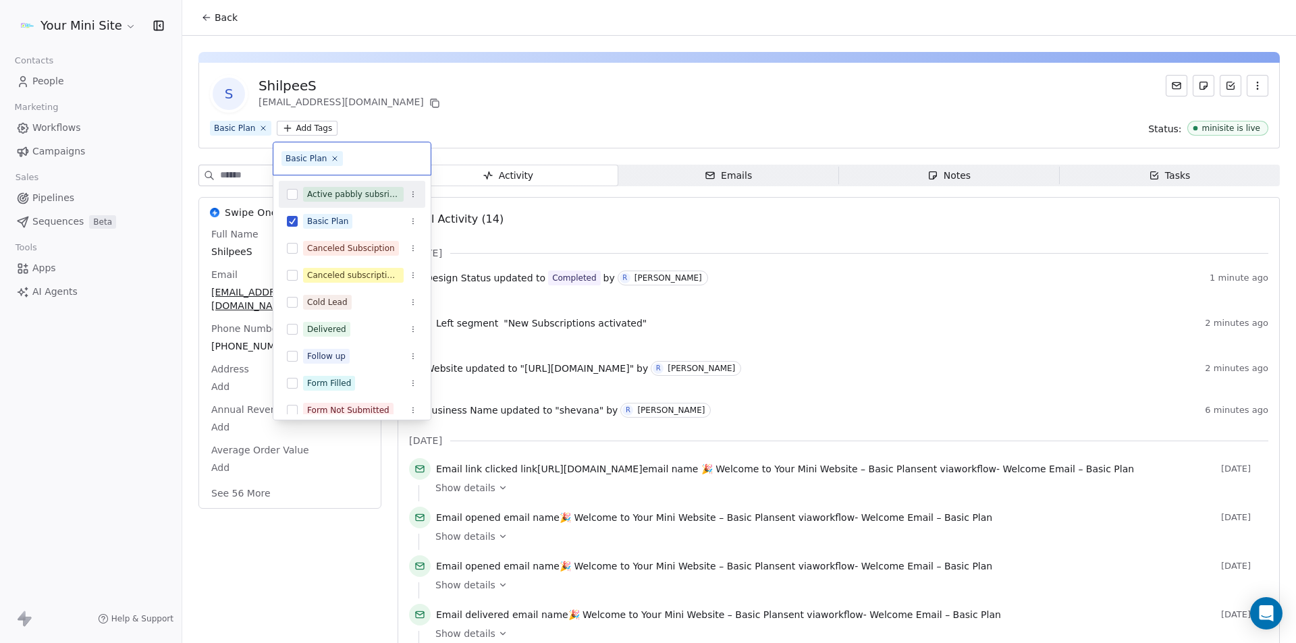
click at [294, 192] on button "Suggestions" at bounding box center [292, 194] width 11 height 11
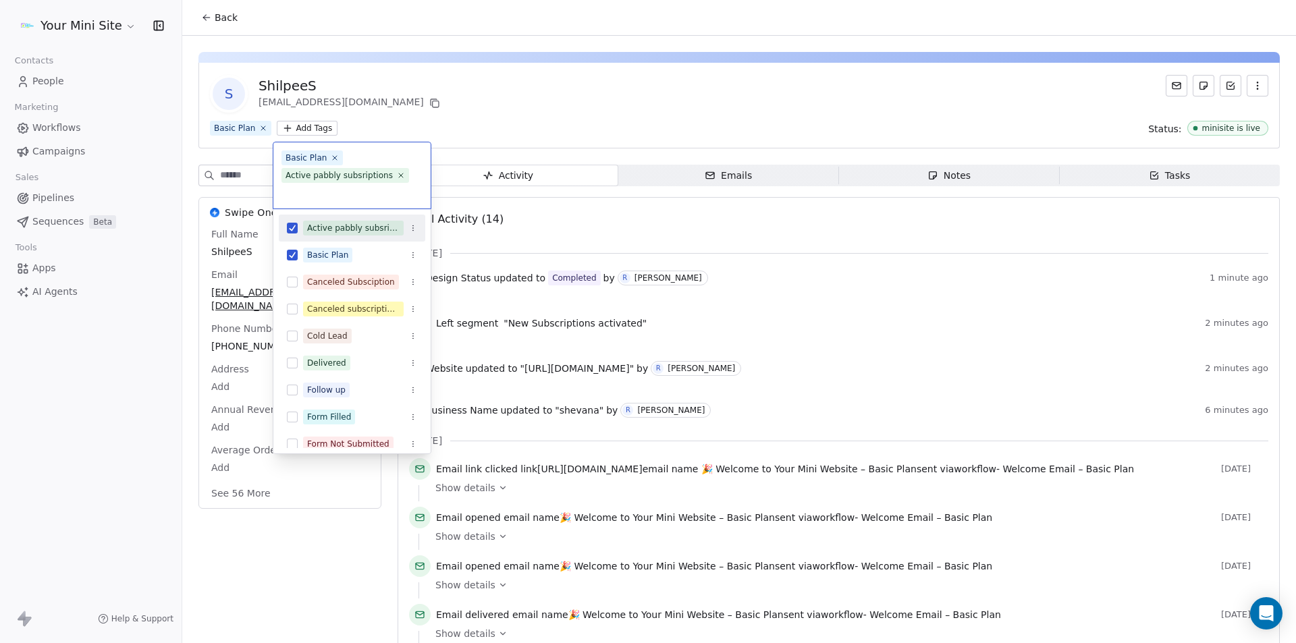
click at [477, 142] on html "Your Mini Site Contacts People Marketing Workflows Campaigns Sales Pipelines Se…" at bounding box center [648, 321] width 1296 height 643
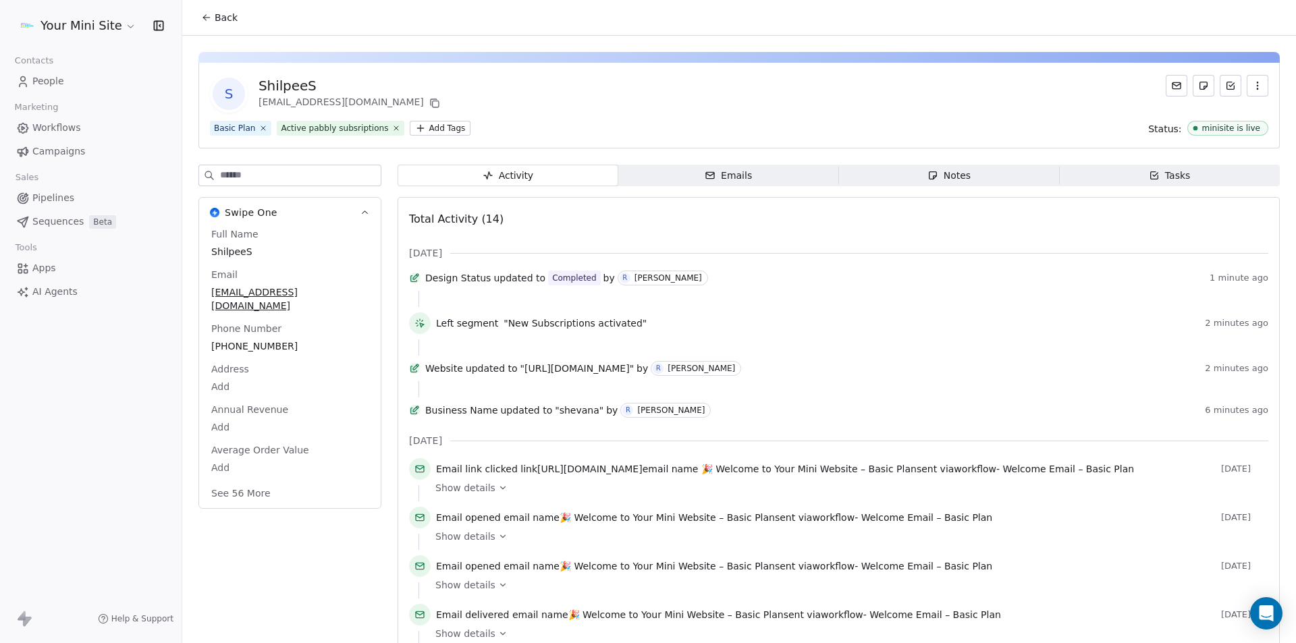
click at [245, 481] on button "See 56 More" at bounding box center [241, 493] width 76 height 24
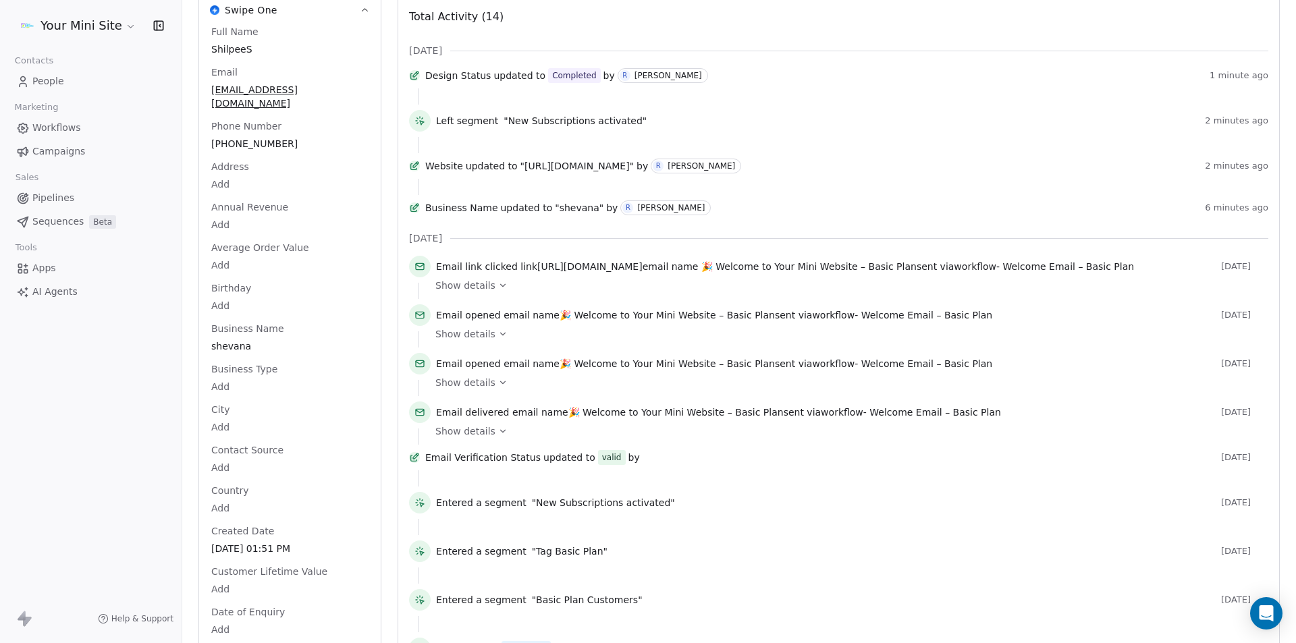
click at [219, 414] on html "Your Mini Site Contacts People Marketing Workflows Campaigns Sales Pipelines Se…" at bounding box center [648, 321] width 1296 height 643
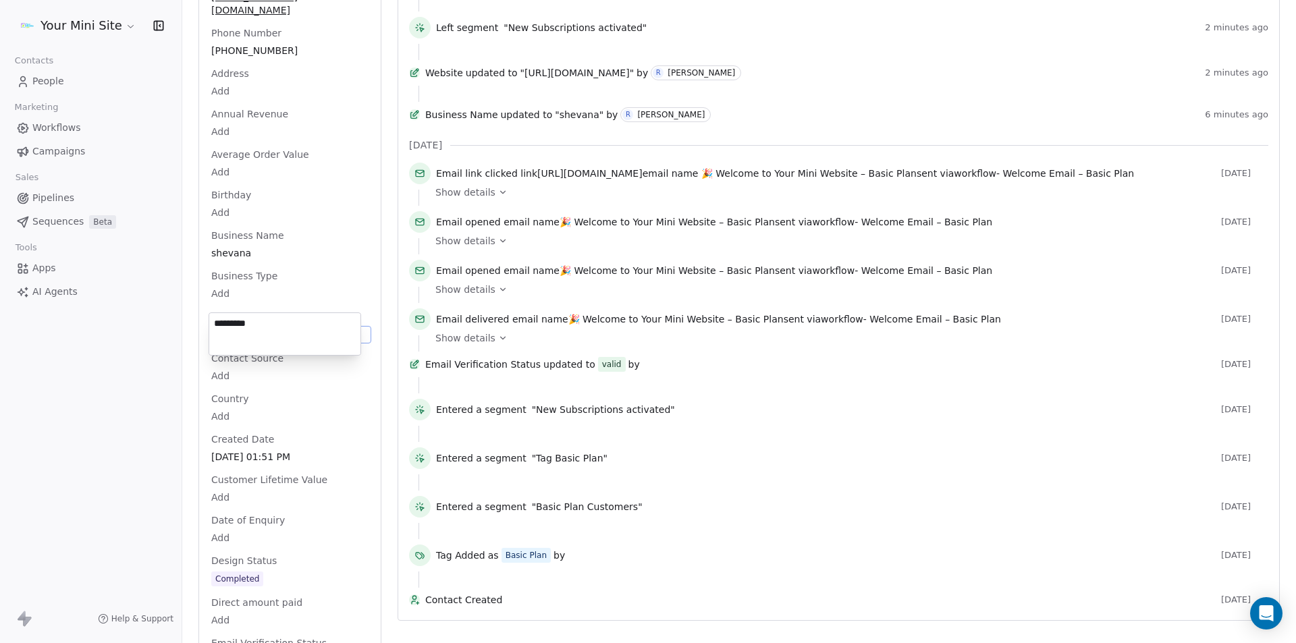
type textarea "*********"
click at [168, 399] on html "Your Mini Site Contacts People Marketing Workflows Campaigns Sales Pipelines Se…" at bounding box center [648, 321] width 1296 height 643
click at [240, 401] on body "Your Mini Site Contacts People Marketing Workflows Campaigns Sales Pipelines Se…" at bounding box center [648, 321] width 1296 height 643
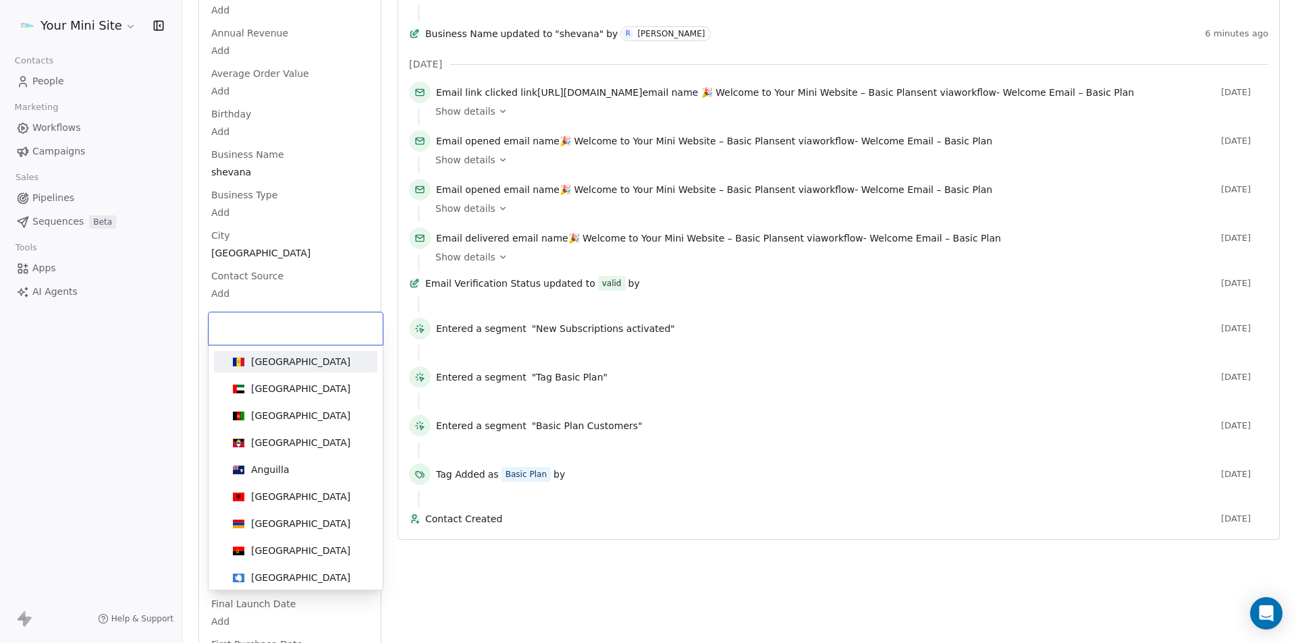
click at [250, 327] on input at bounding box center [296, 328] width 158 height 15
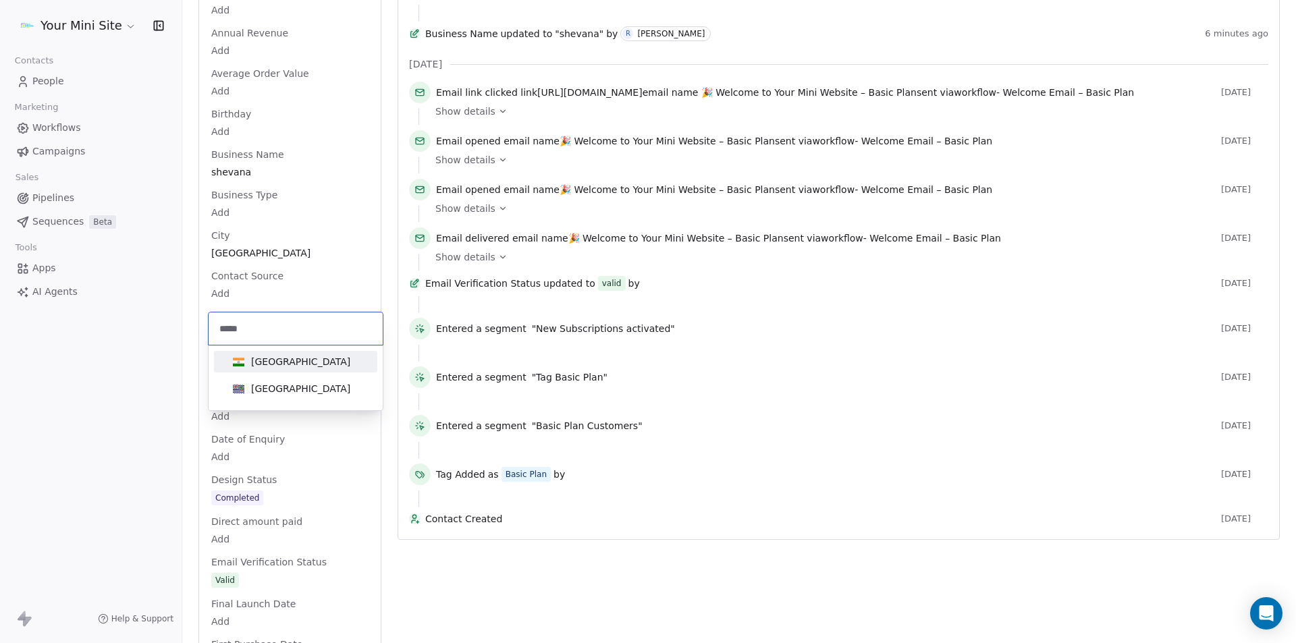
type input "*****"
click at [261, 360] on div "[GEOGRAPHIC_DATA]" at bounding box center [300, 361] width 99 height 13
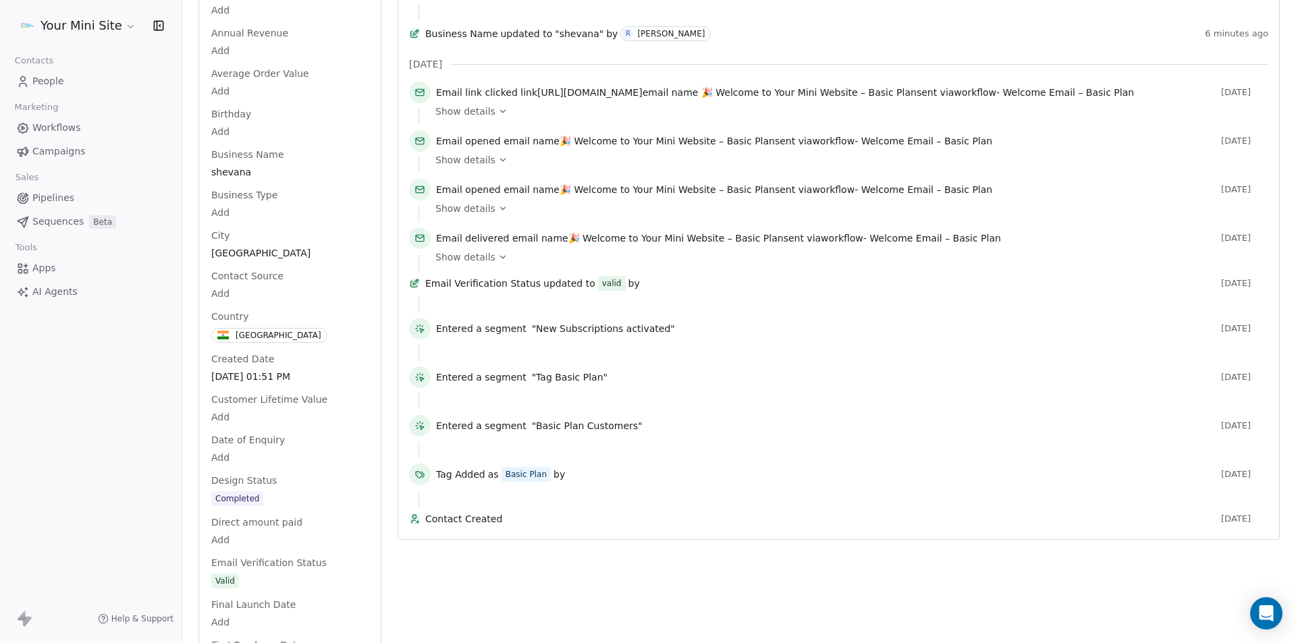
drag, startPoint x: 124, startPoint y: 464, endPoint x: 160, endPoint y: 456, distance: 36.7
click at [125, 465] on div "Your Mini Site Contacts People Marketing Workflows Campaigns Sales Pipelines Se…" at bounding box center [91, 321] width 182 height 643
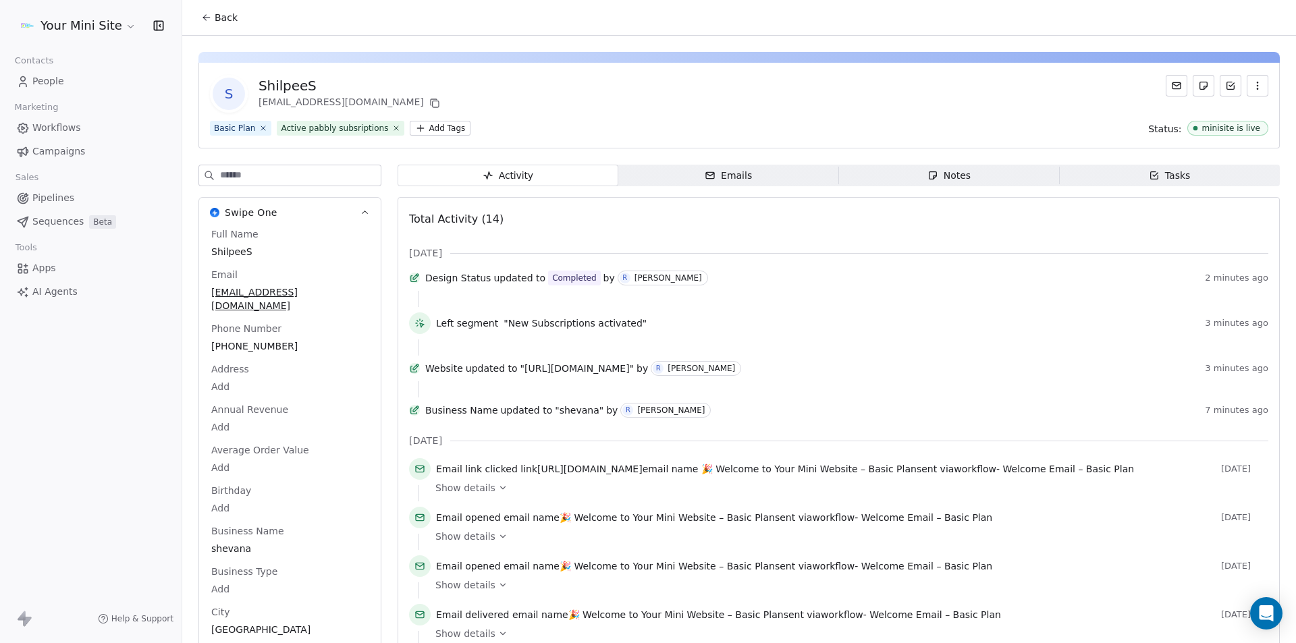
click at [39, 80] on span "People" at bounding box center [48, 81] width 32 height 14
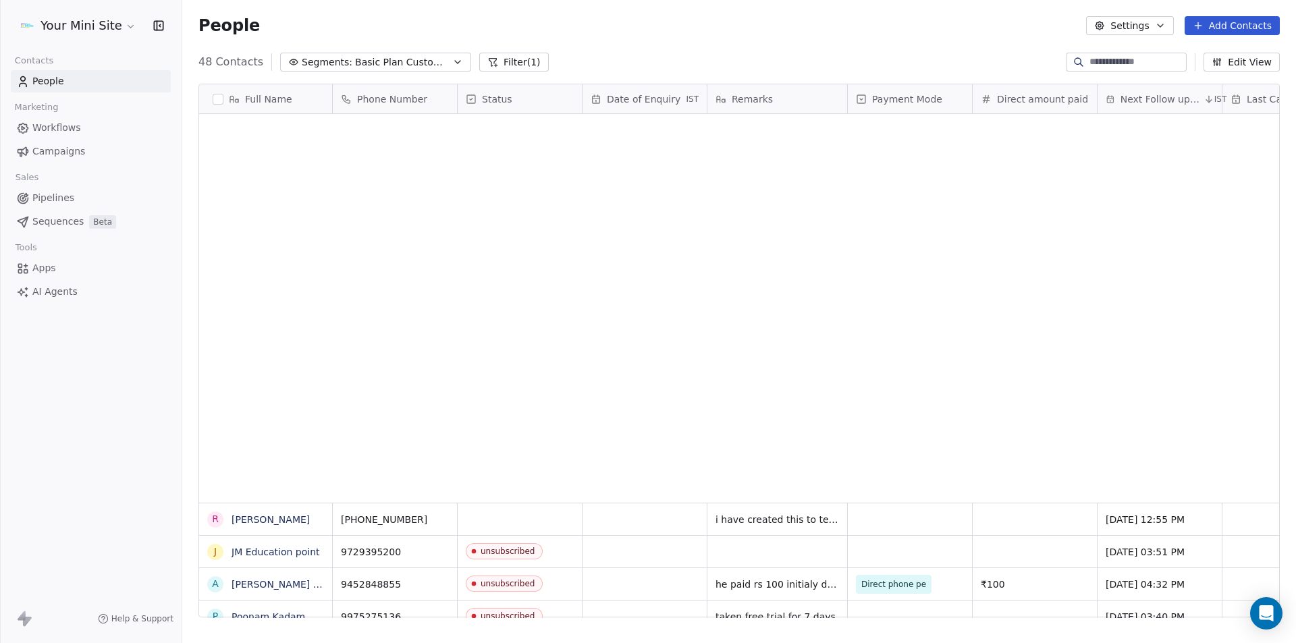
scroll to position [555, 1103]
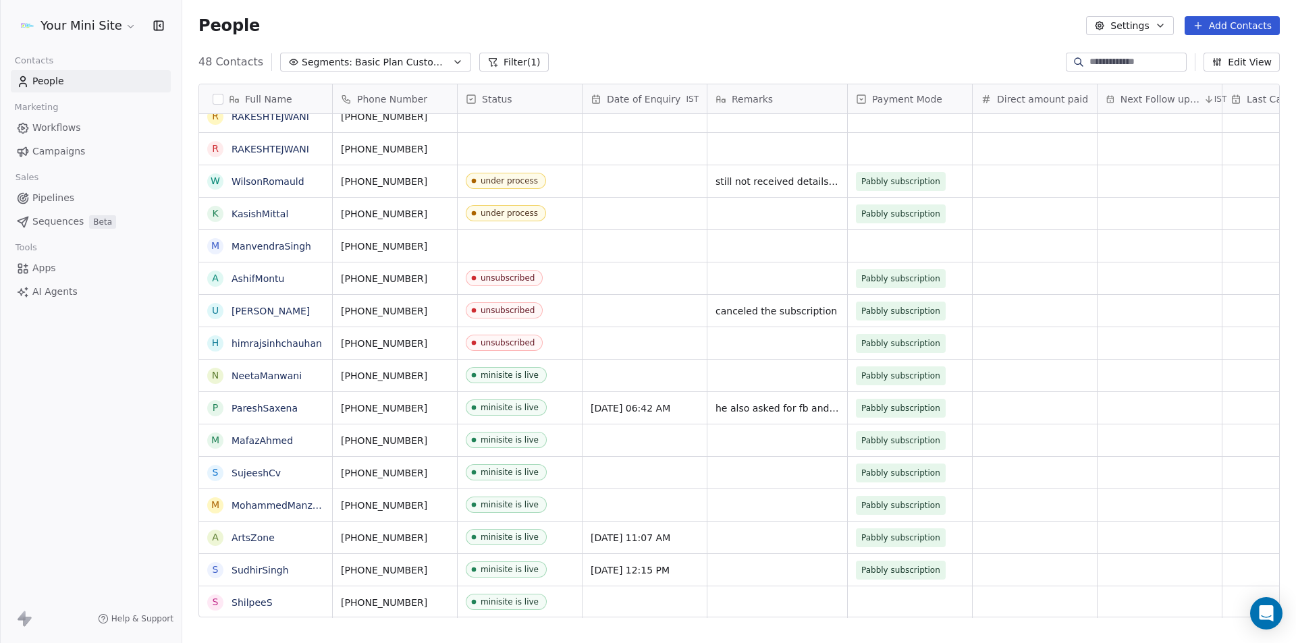
click at [371, 65] on span "Basic Plan Customers" at bounding box center [402, 62] width 94 height 14
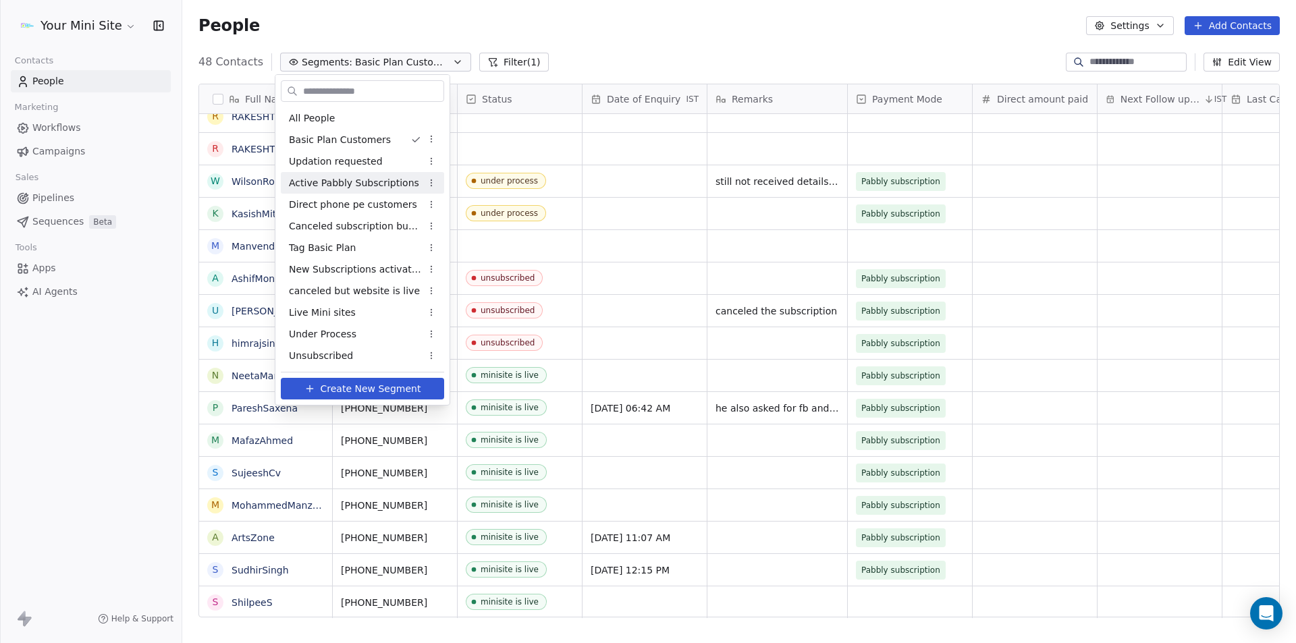
click at [327, 183] on span "Active Pabbly Subscriptions" at bounding box center [354, 183] width 130 height 14
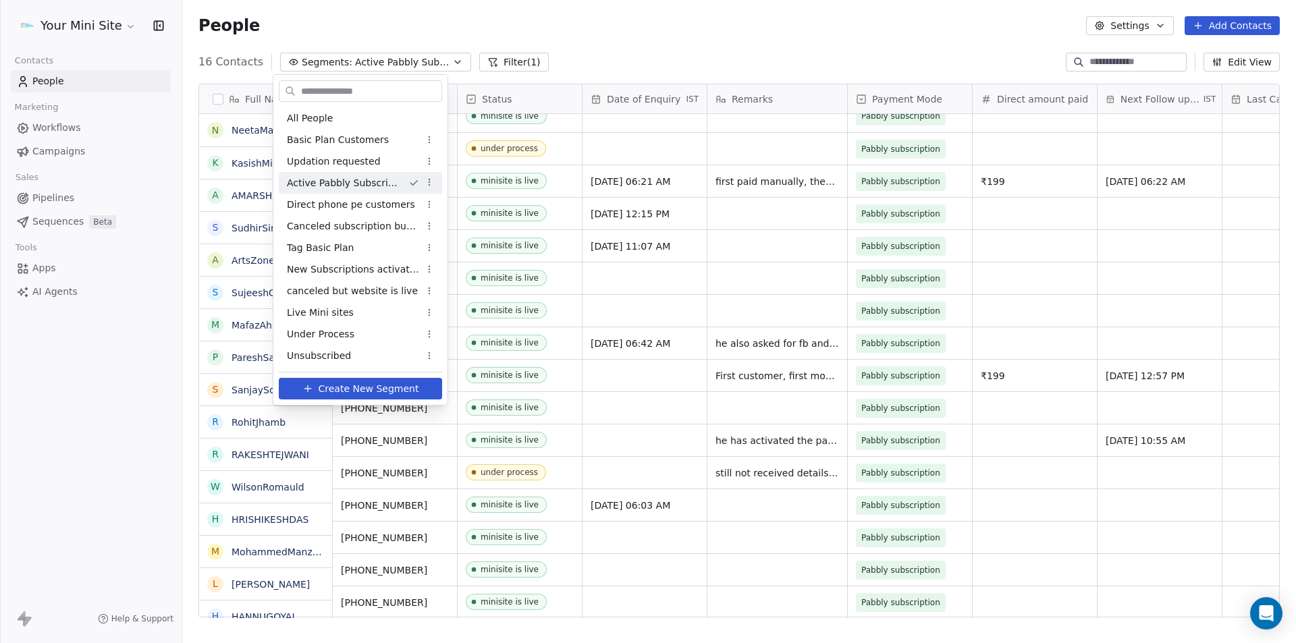
scroll to position [0, 0]
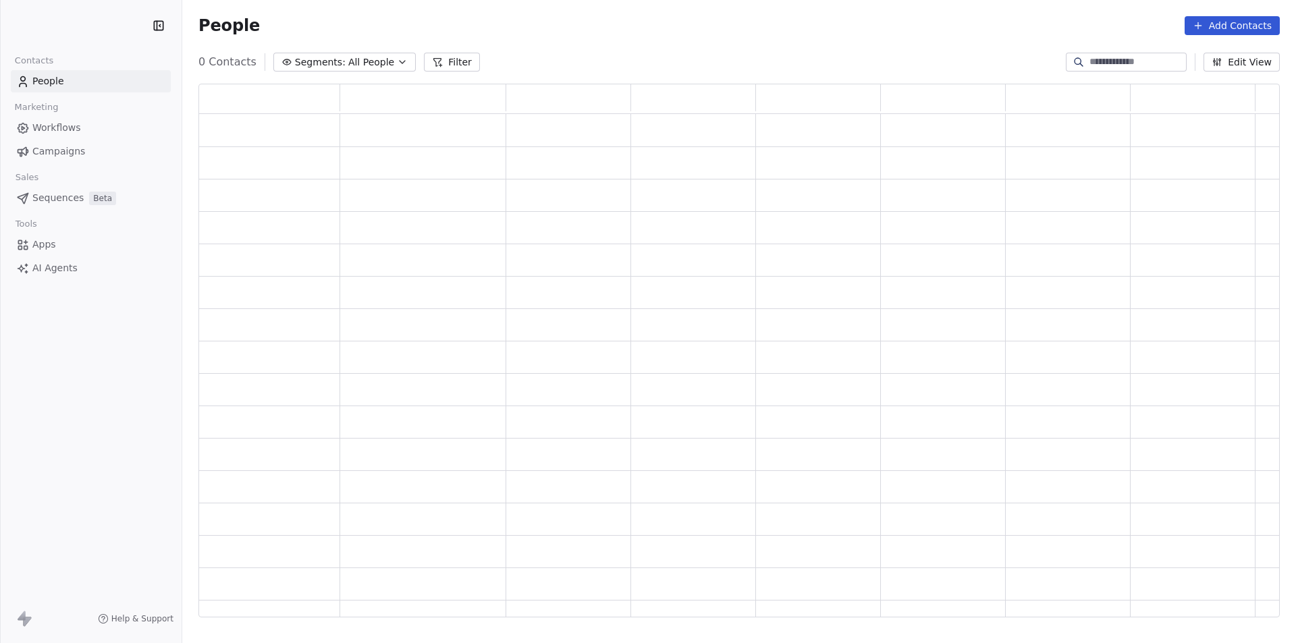
scroll to position [523, 1071]
click at [318, 59] on span "Segments:" at bounding box center [320, 62] width 51 height 14
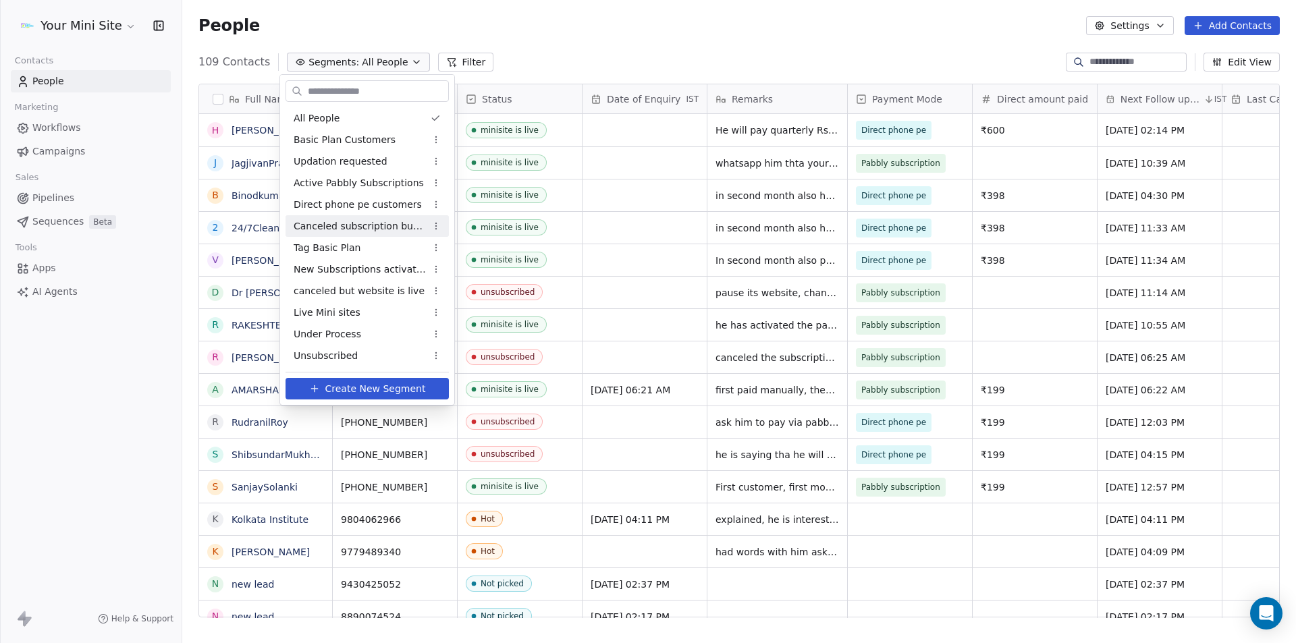
scroll to position [555, 1103]
click at [331, 184] on span "Active Pabbly Subscriptions" at bounding box center [359, 183] width 130 height 14
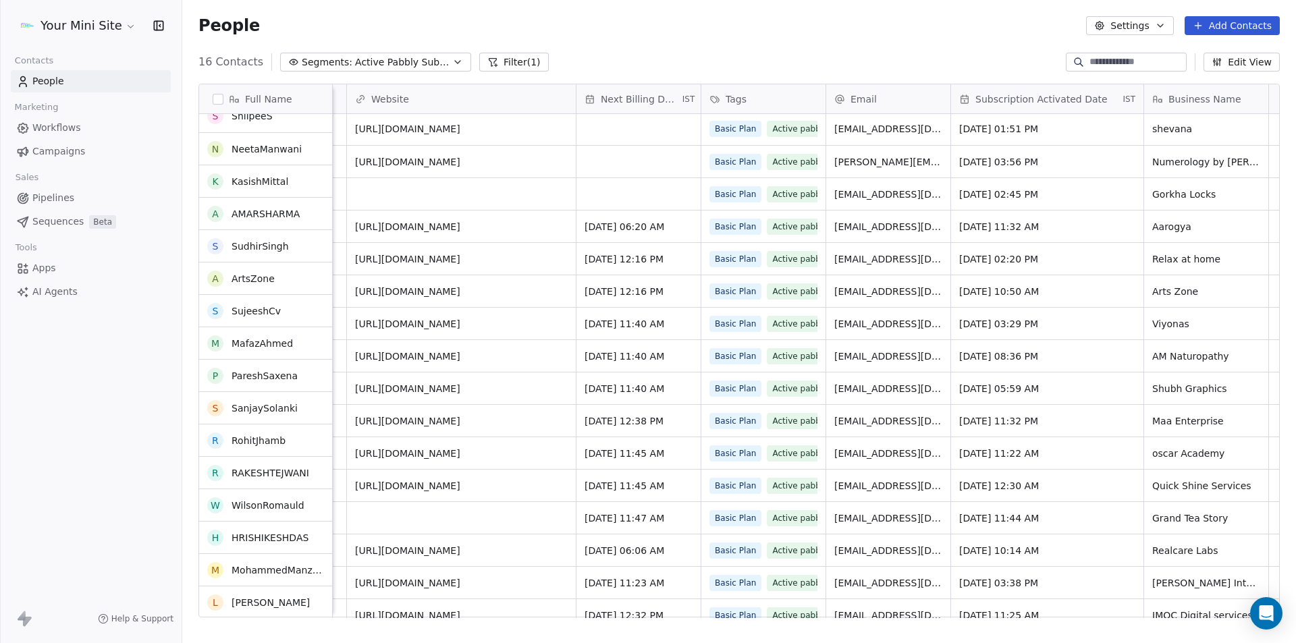
scroll to position [0, 0]
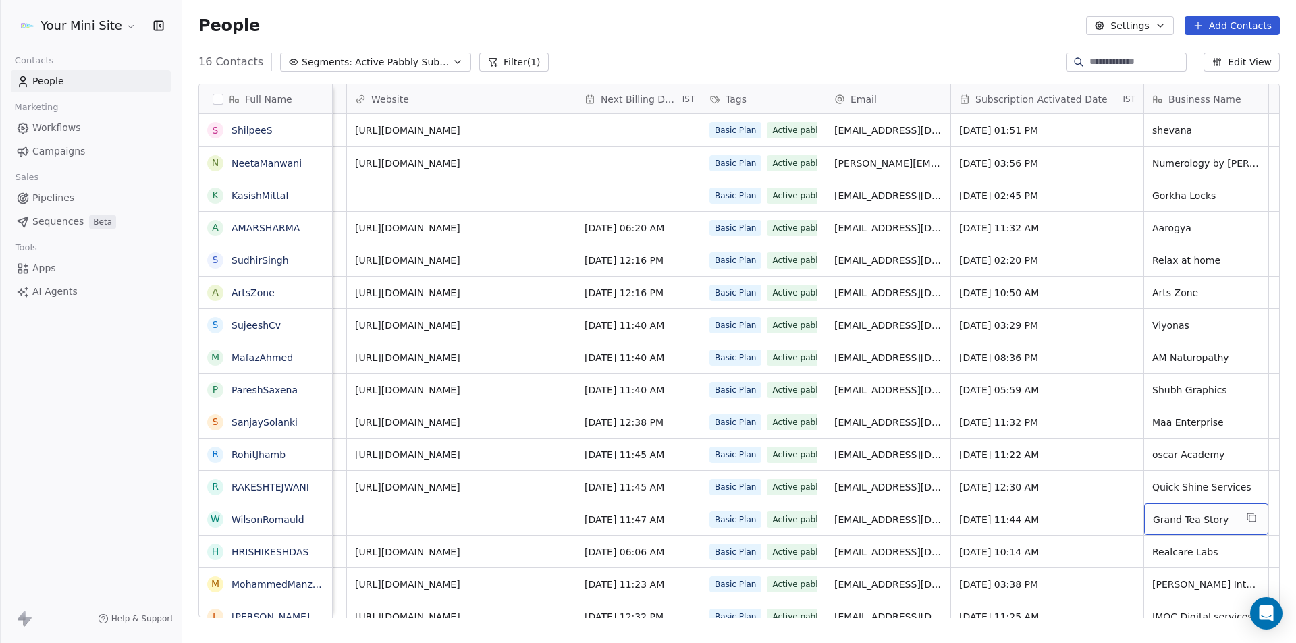
click at [107, 400] on div "Your Mini Site Contacts People Marketing Workflows Campaigns Sales Pipelines Se…" at bounding box center [91, 321] width 182 height 643
click at [132, 446] on div "Your Mini Site Contacts People Marketing Workflows Campaigns Sales Pipelines Se…" at bounding box center [91, 321] width 182 height 643
click at [493, 31] on div "People Settings Add Contacts" at bounding box center [738, 25] width 1081 height 19
click at [117, 31] on html "Your Mini Site Contacts People Marketing Workflows Campaigns Sales Pipelines Se…" at bounding box center [648, 321] width 1296 height 643
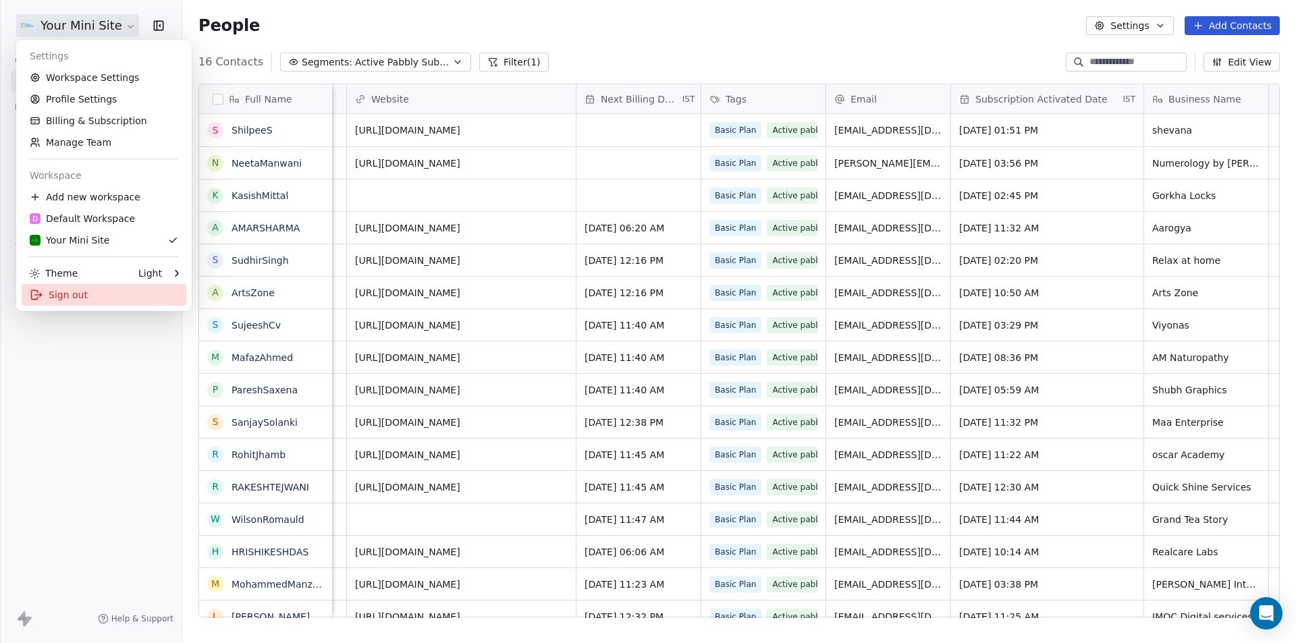
click at [57, 294] on div "Sign out" at bounding box center [104, 295] width 165 height 22
